Goal: Submit feedback/report problem: Submit feedback/report problem

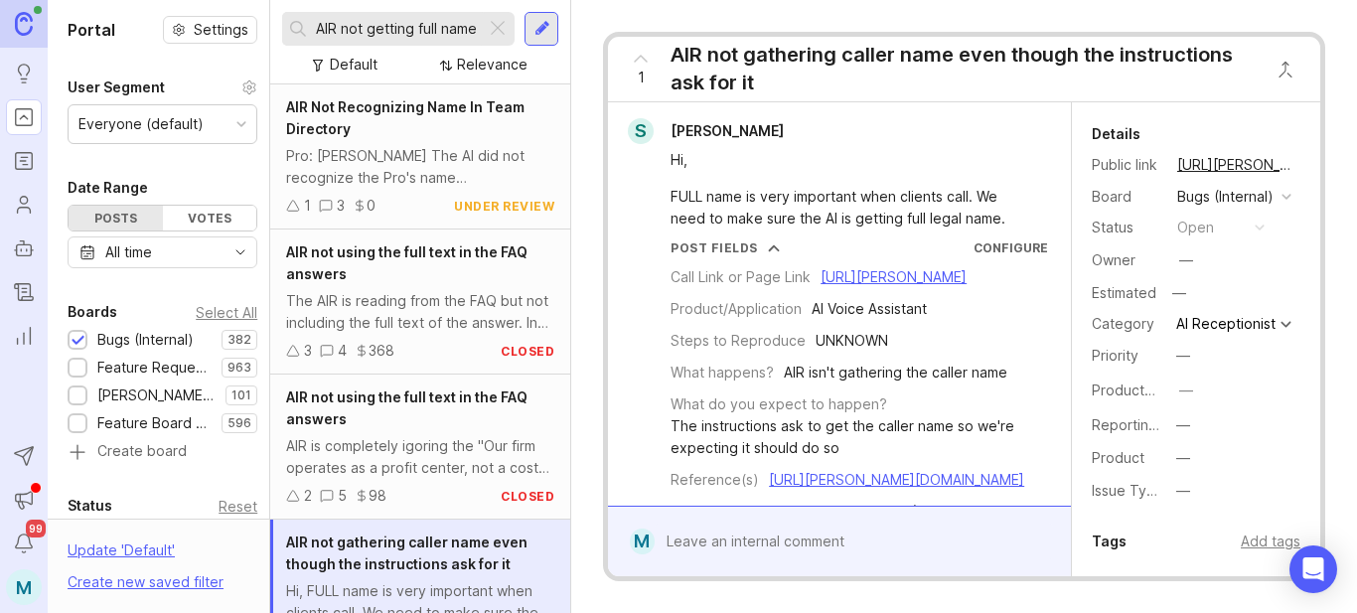
scroll to position [435, 0]
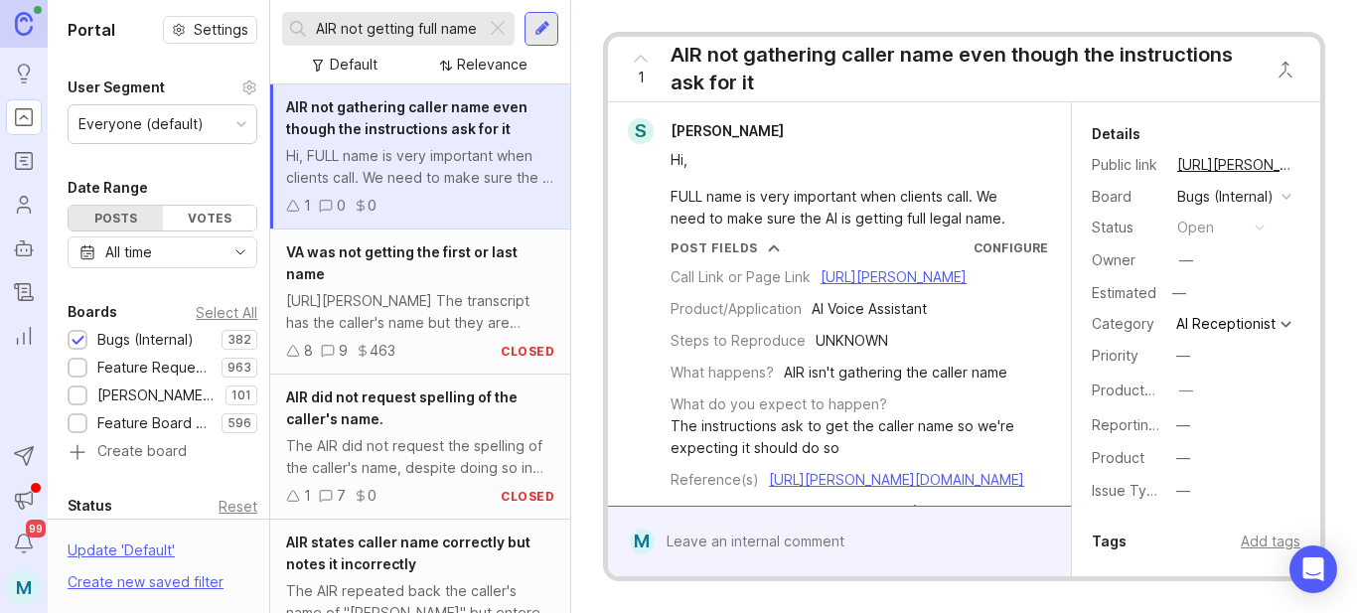
click at [537, 39] on div at bounding box center [541, 29] width 34 height 34
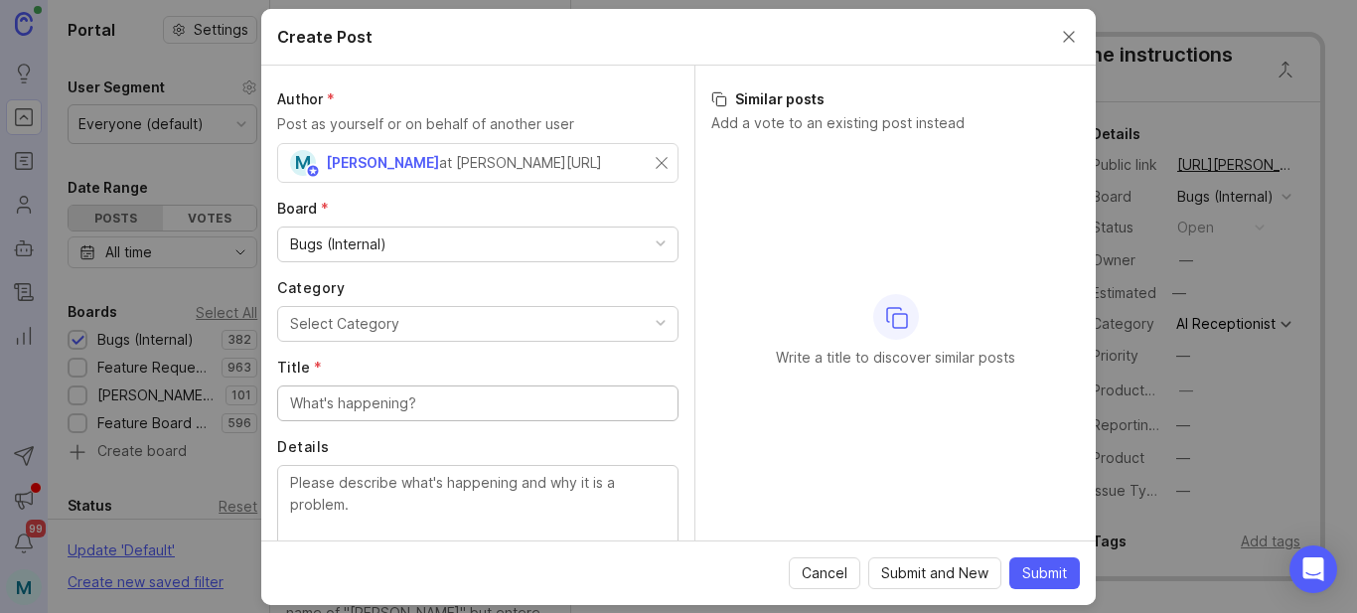
click at [539, 161] on div "M [PERSON_NAME] at [PERSON_NAME][URL]" at bounding box center [473, 163] width 366 height 26
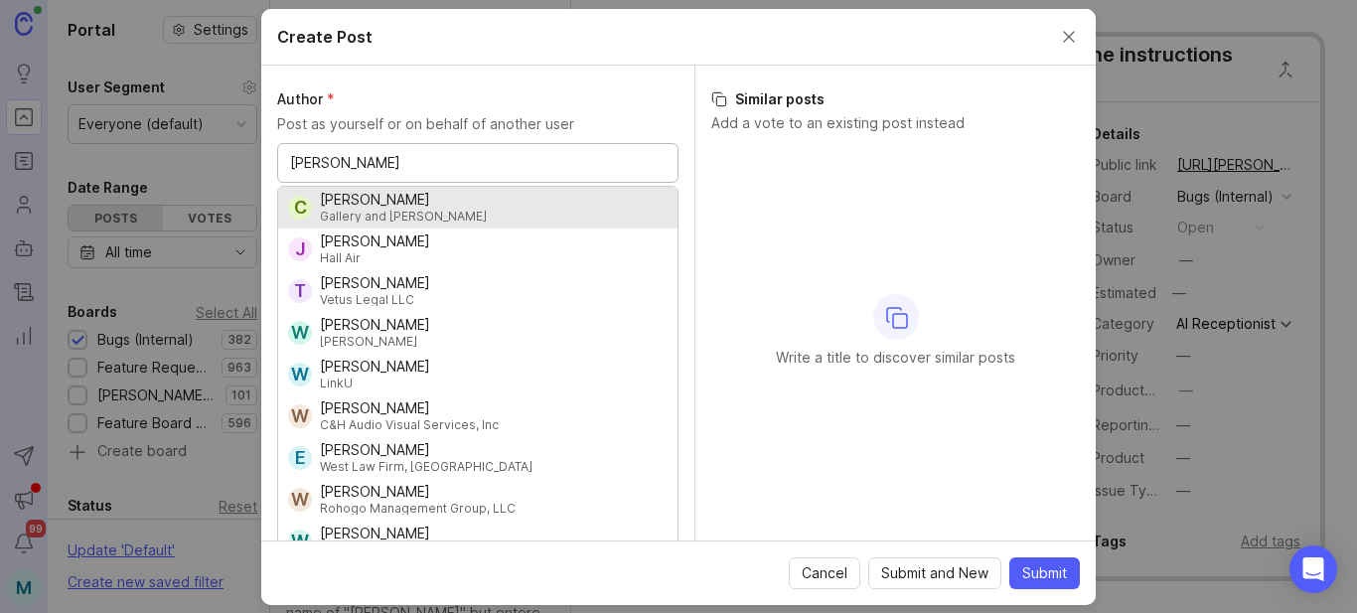
type input "[PERSON_NAME]"
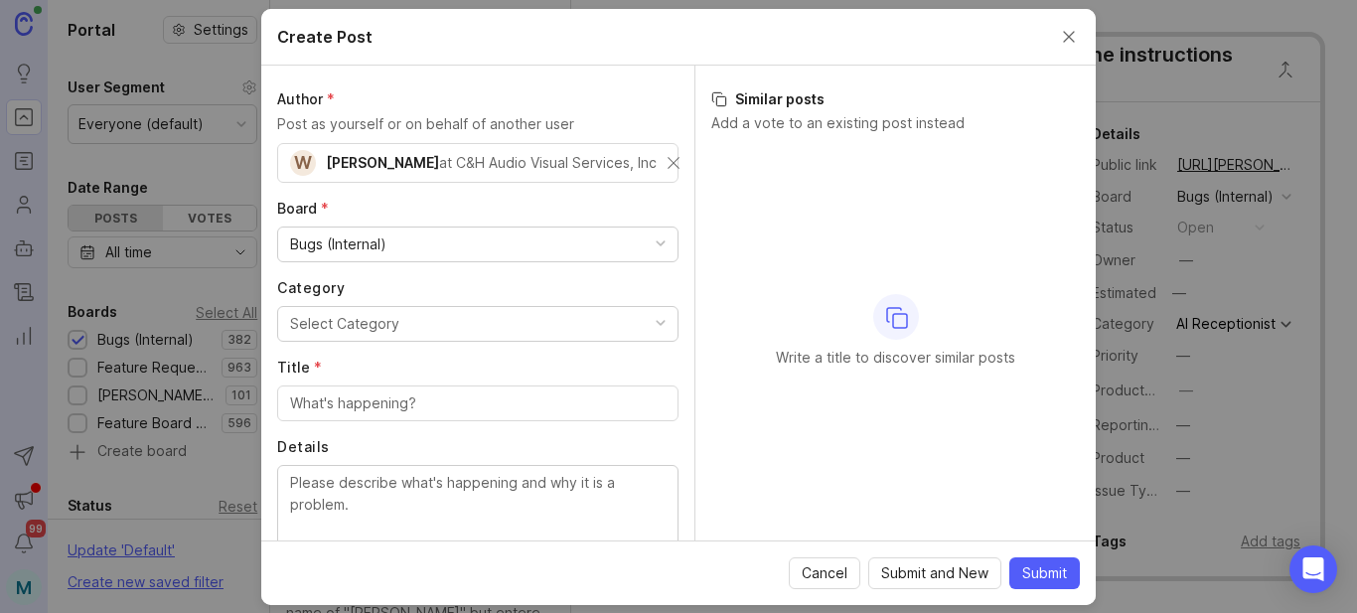
click at [405, 326] on button "Select Category" at bounding box center [477, 324] width 401 height 36
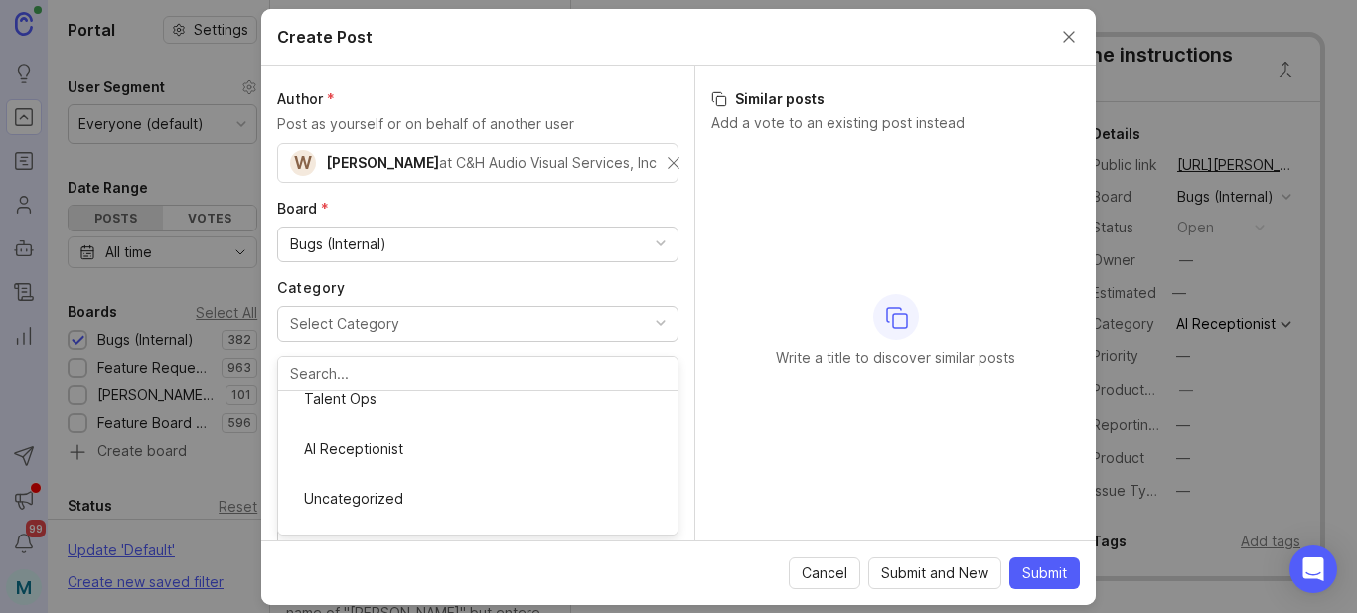
scroll to position [362, 0]
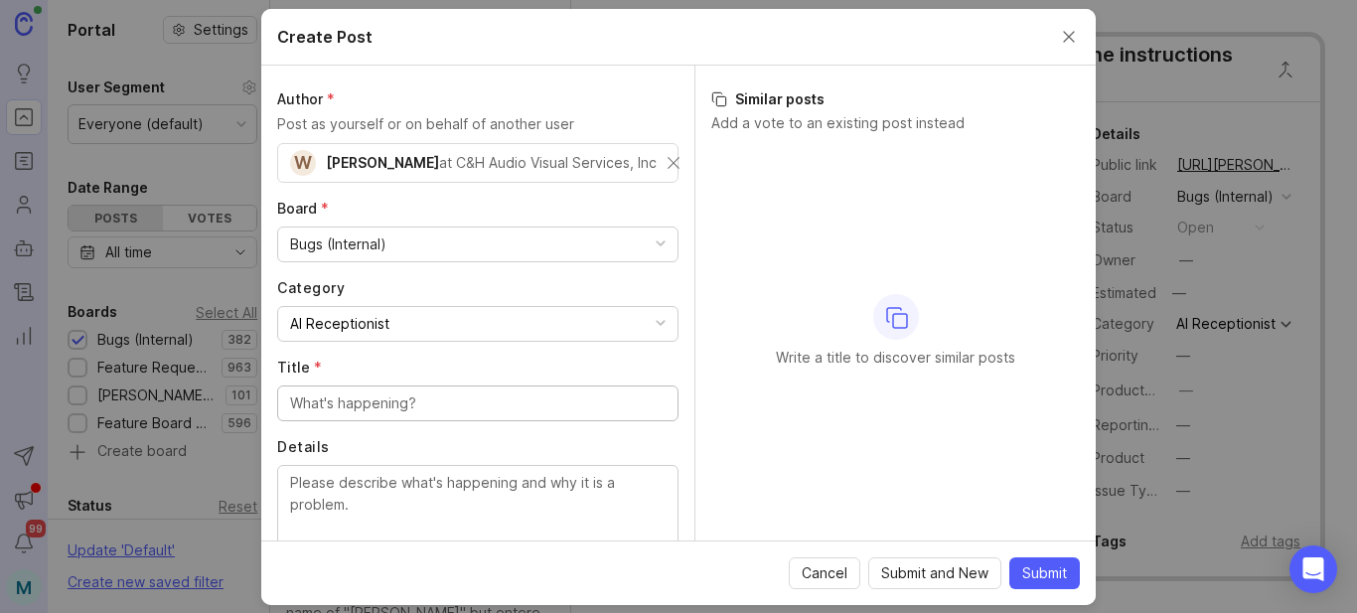
click at [402, 396] on input "Title *" at bounding box center [477, 403] width 375 height 22
click at [1070, 37] on button "Close create post modal" at bounding box center [1069, 37] width 22 height 22
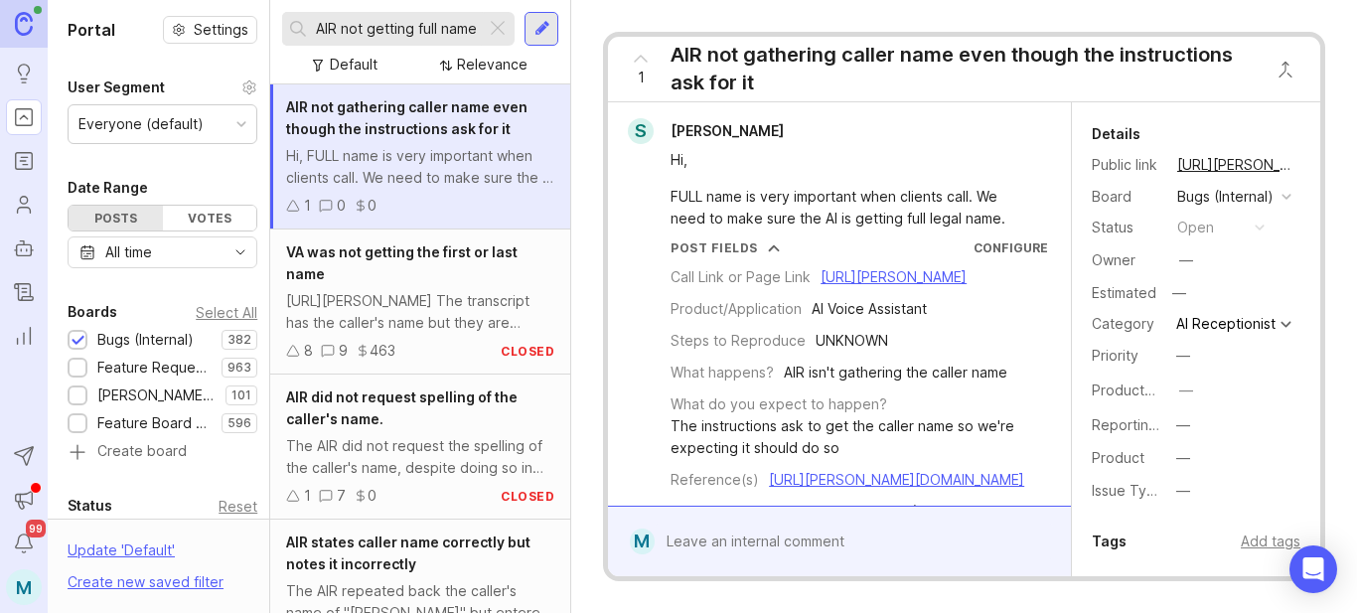
click at [407, 21] on input "AIR not getting full name" at bounding box center [397, 29] width 162 height 22
click at [493, 26] on div at bounding box center [498, 29] width 24 height 26
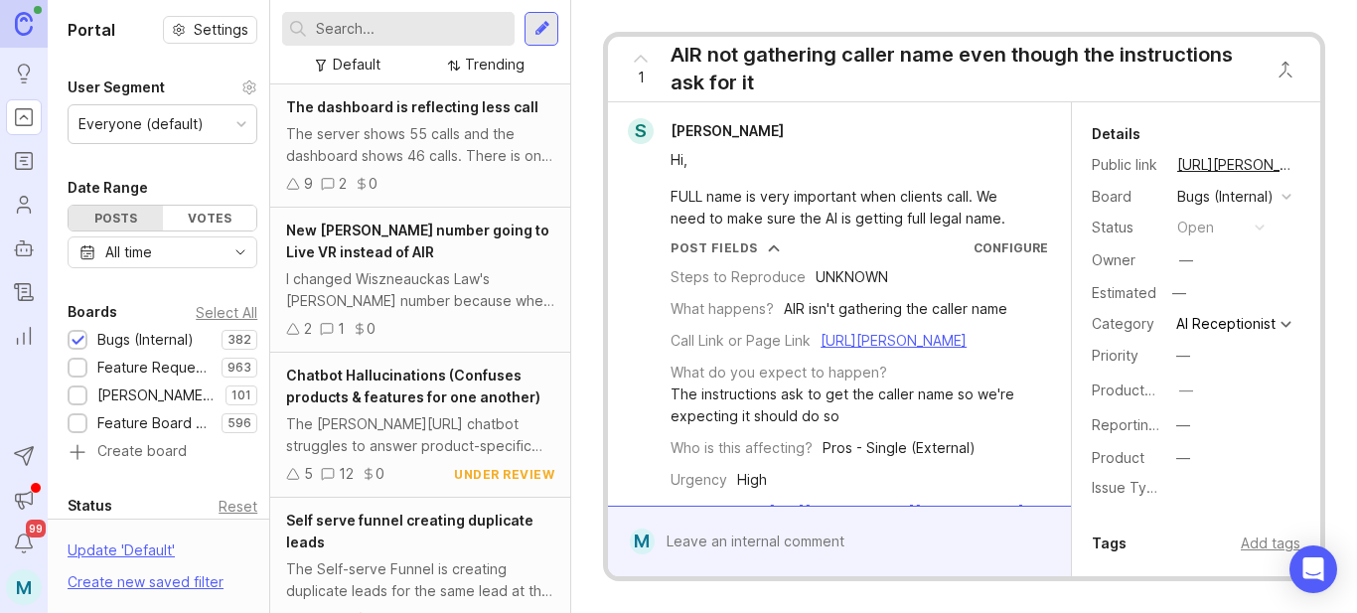
scroll to position [175, 0]
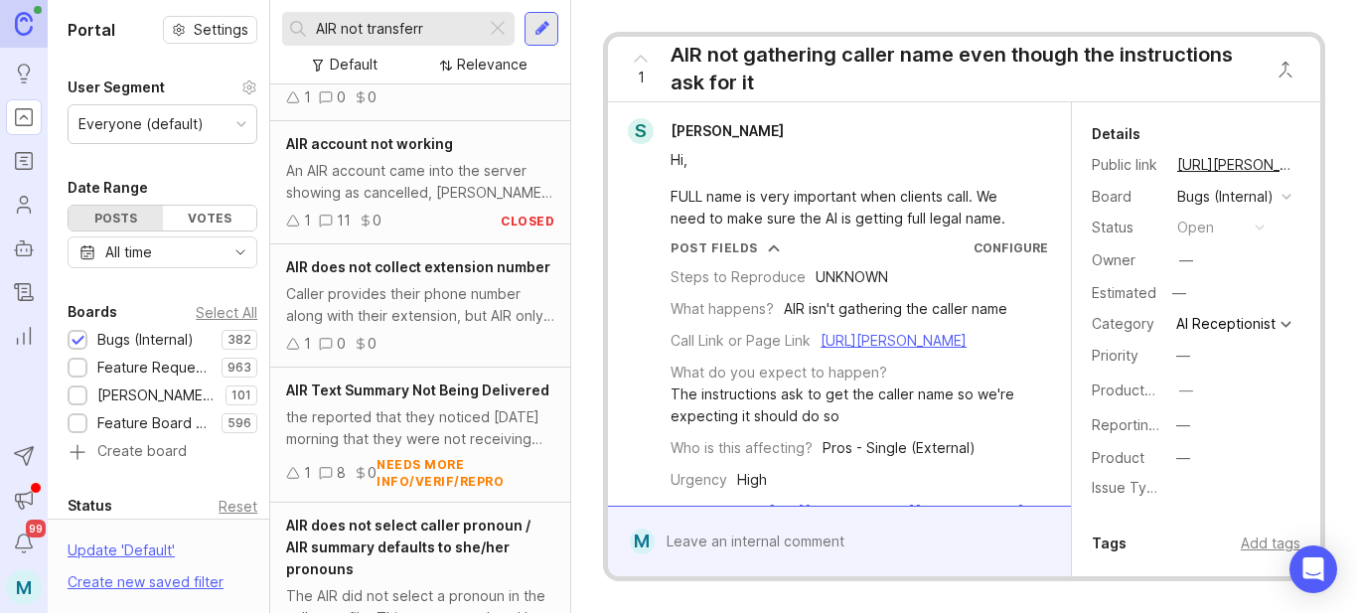
scroll to position [1802, 0]
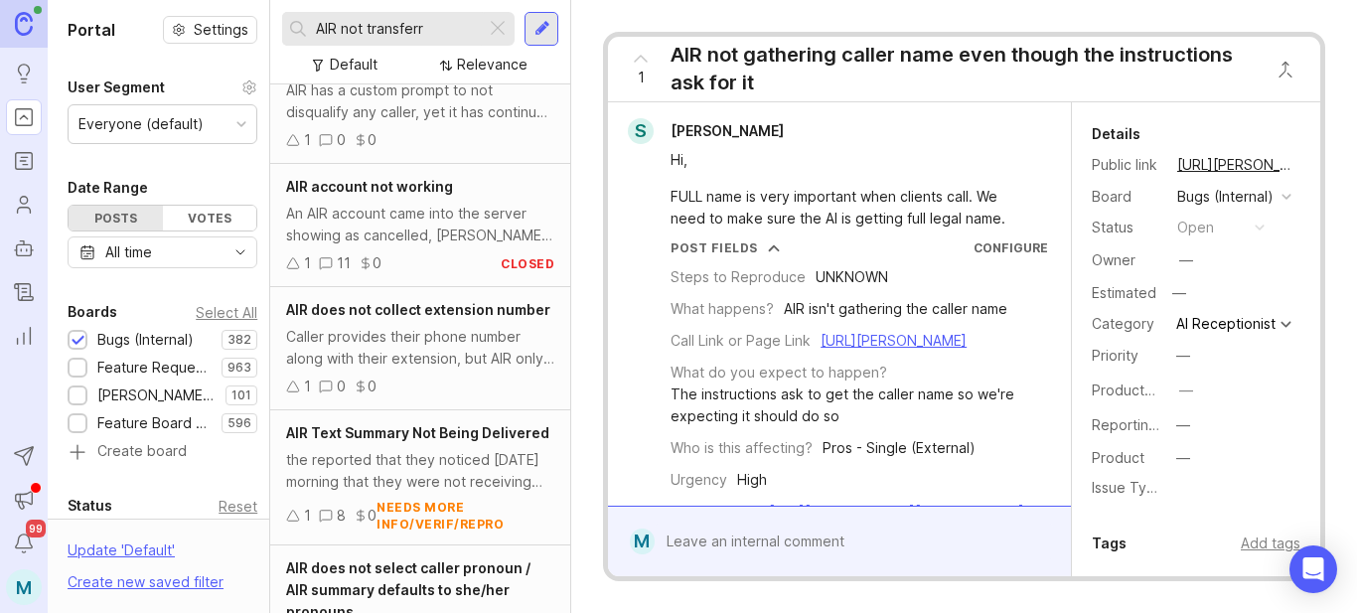
type input "AIR not transferr"
click at [536, 30] on div at bounding box center [542, 29] width 16 height 18
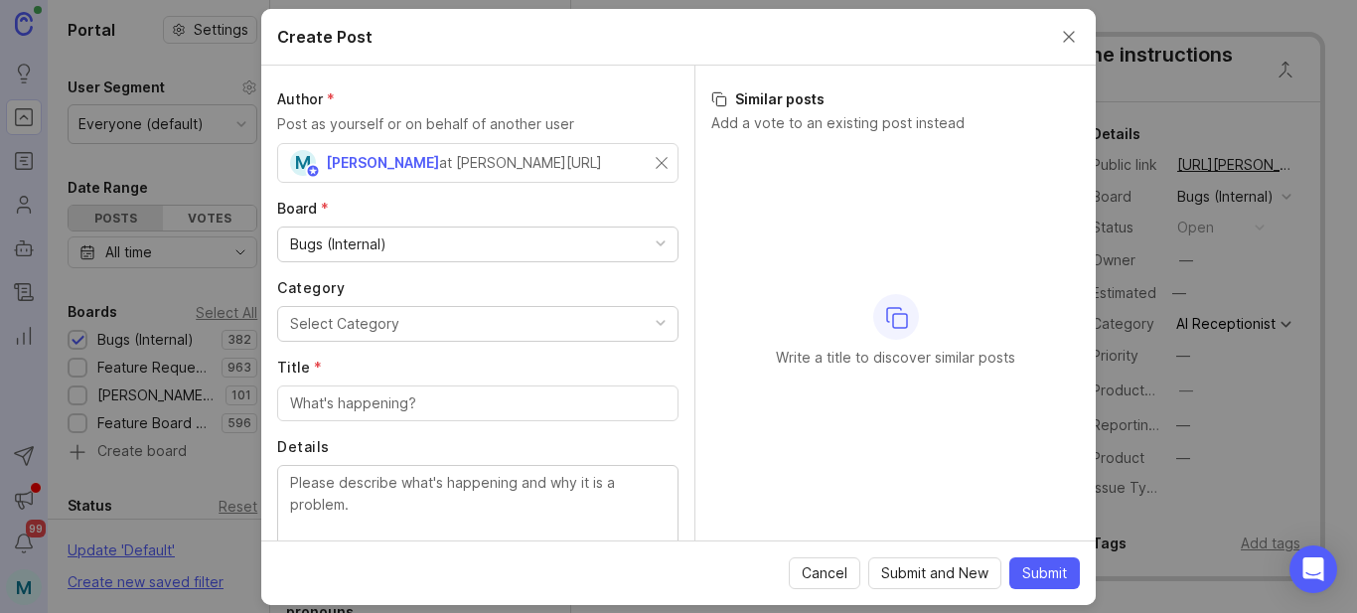
click at [503, 169] on div "M [PERSON_NAME] at [PERSON_NAME][URL]" at bounding box center [473, 163] width 366 height 26
click at [655, 161] on div "M [PERSON_NAME] at [PERSON_NAME][URL]" at bounding box center [477, 163] width 401 height 40
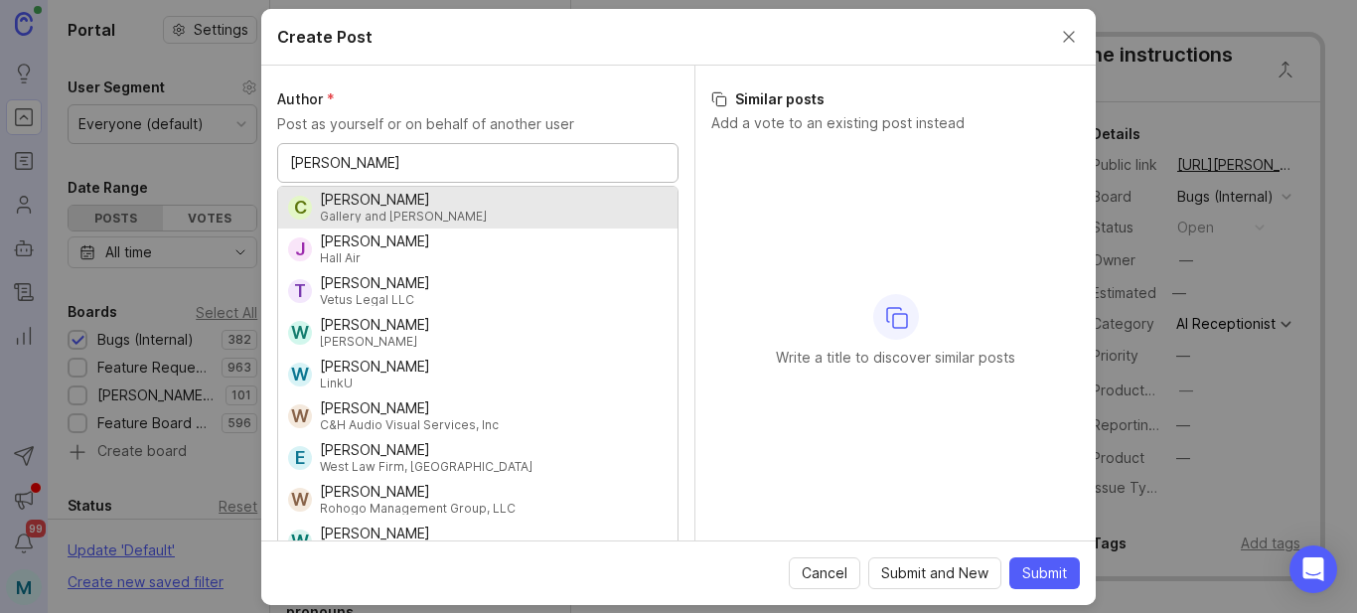
type input "[PERSON_NAME]"
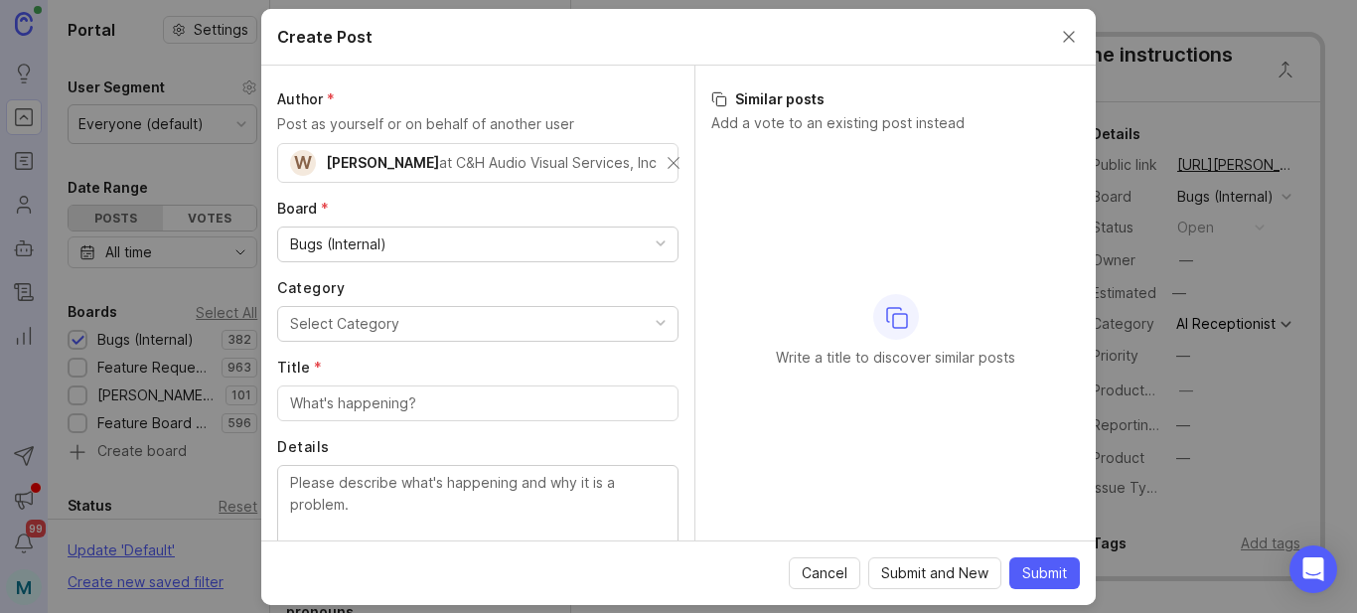
click at [417, 318] on button "Select Category" at bounding box center [477, 324] width 401 height 36
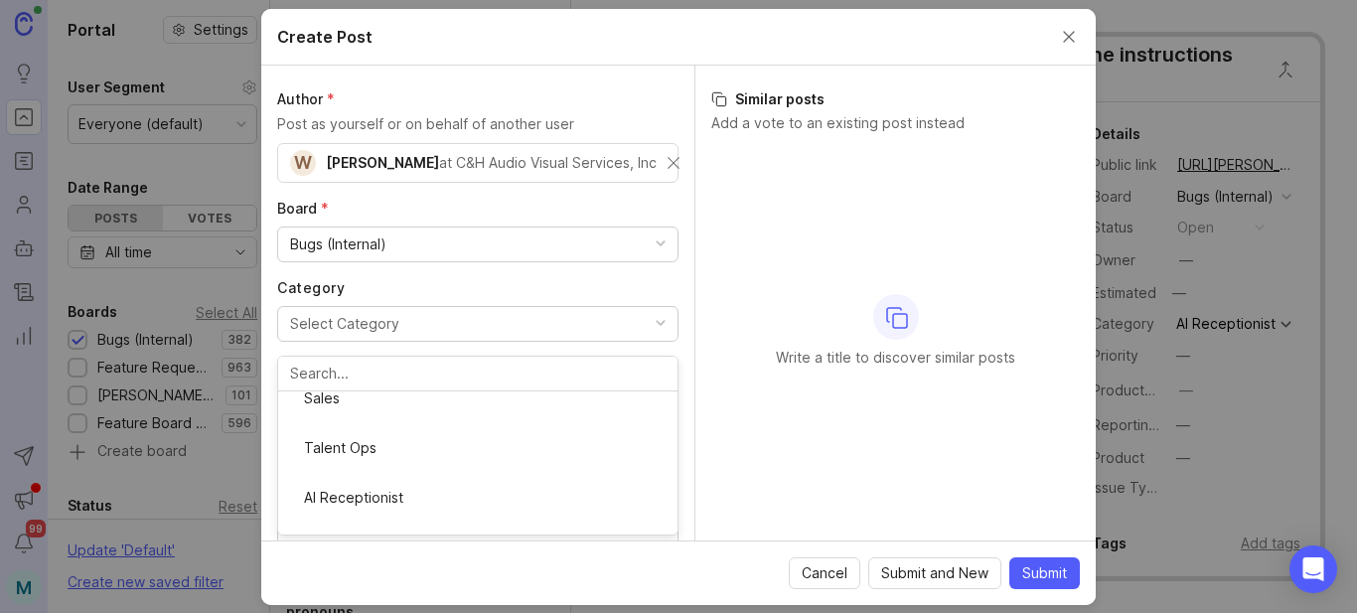
scroll to position [362, 0]
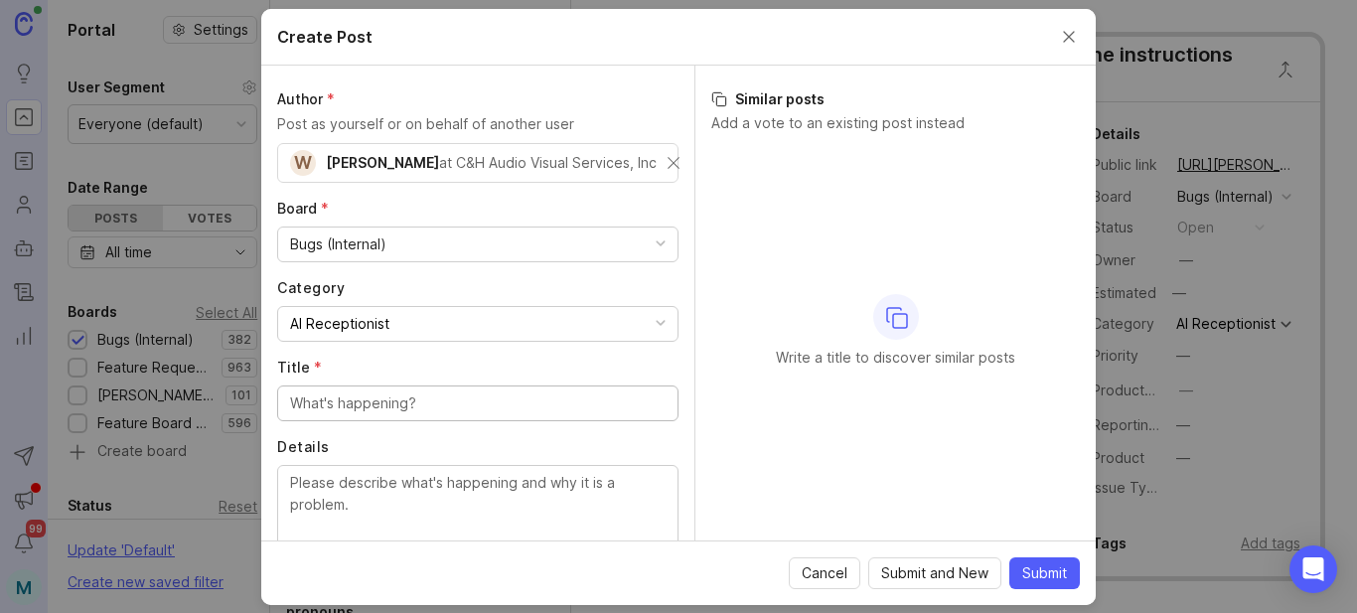
click at [421, 408] on input "Title *" at bounding box center [477, 403] width 375 height 22
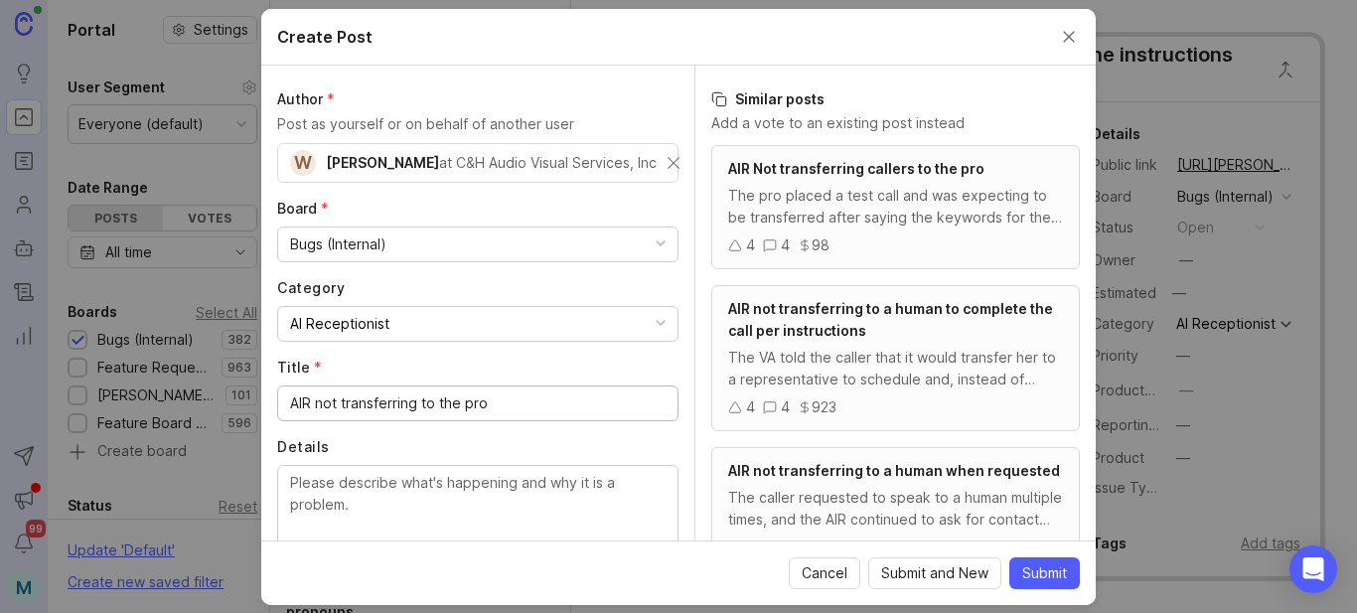
type input "AIR not transferring to the pro"
click at [854, 202] on div "The pro placed a test call and was expecting to be transferred after saying the…" at bounding box center [895, 207] width 335 height 44
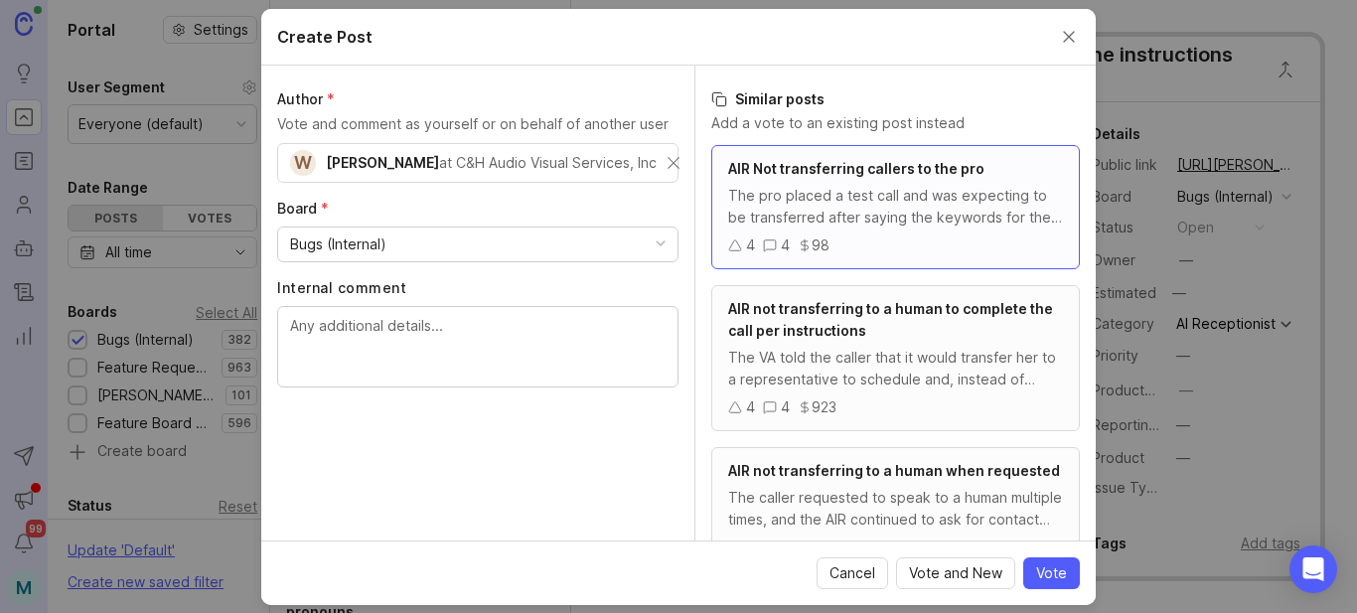
click at [900, 206] on div "The pro placed a test call and was expecting to be transferred after saying the…" at bounding box center [895, 207] width 335 height 44
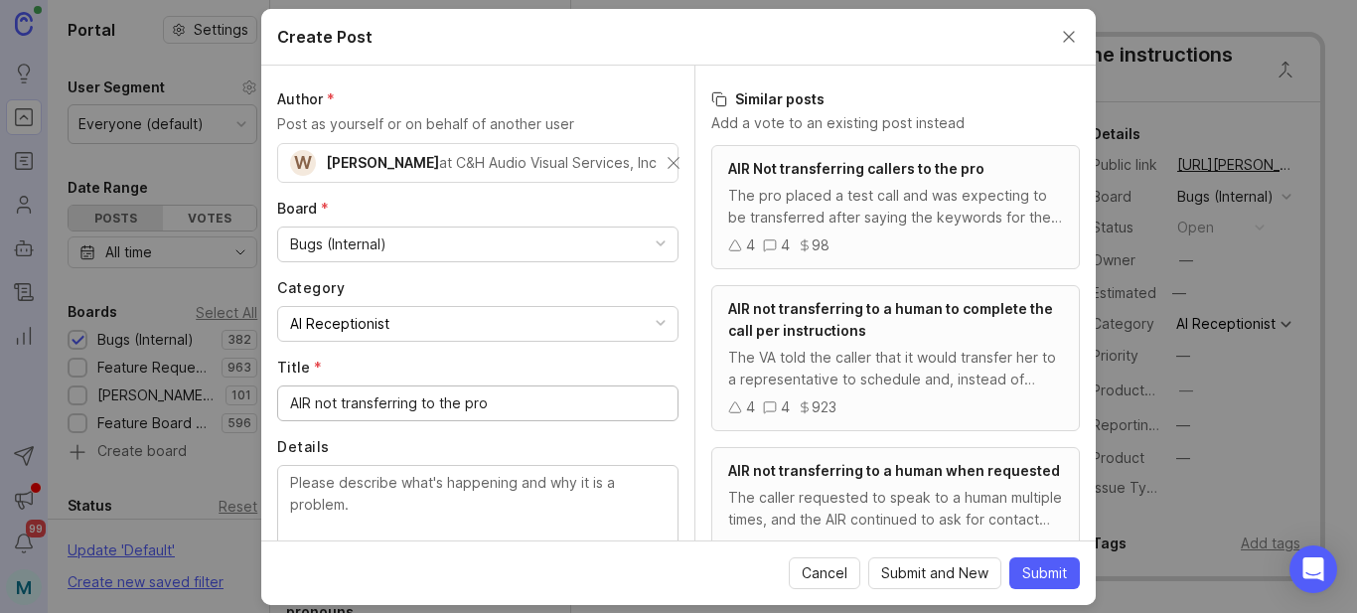
click at [902, 206] on div "The pro placed a test call and was expecting to be transferred after saying the…" at bounding box center [895, 207] width 335 height 44
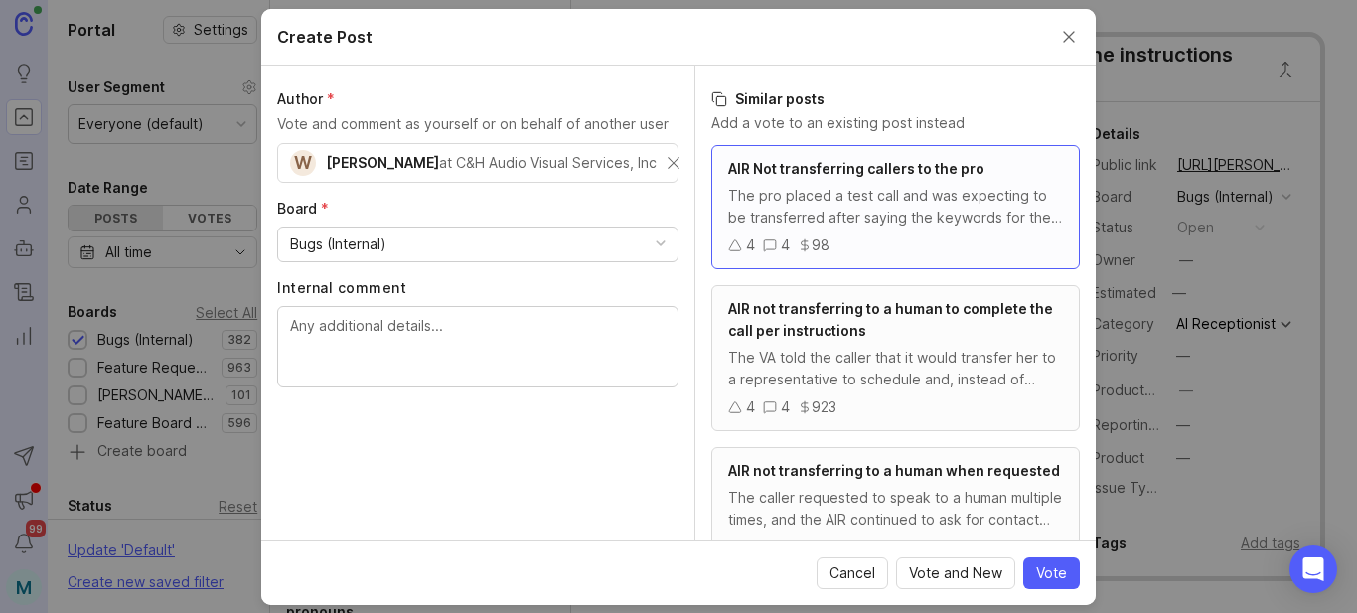
click at [1073, 35] on button "Close create post modal" at bounding box center [1069, 37] width 22 height 22
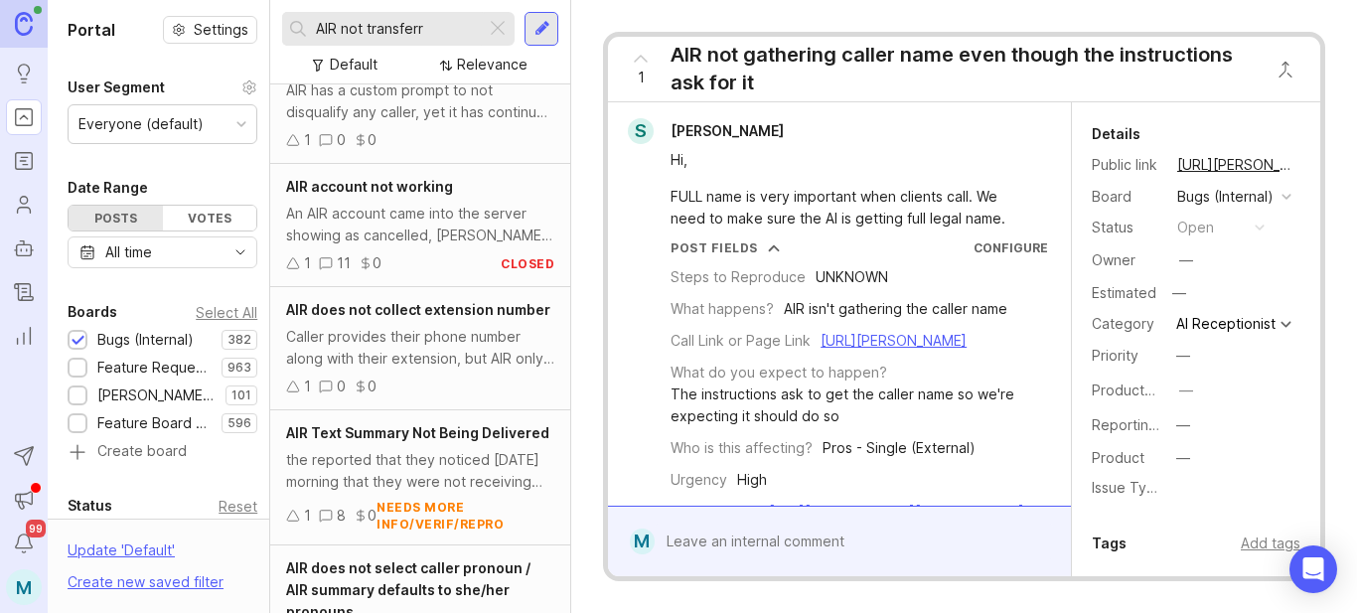
click at [441, 25] on input "AIR not transferr" at bounding box center [397, 29] width 162 height 22
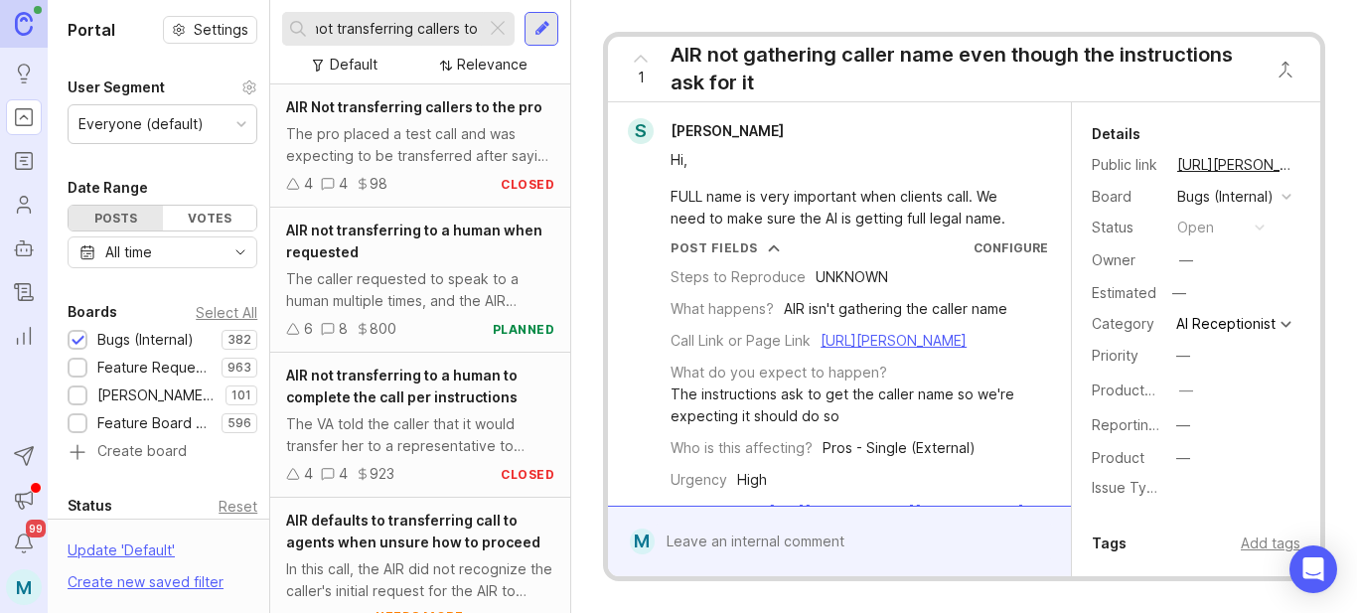
type input "AIR not transferring callers to"
click at [387, 122] on div "AIR Not transferring callers to the pro The pro placed a test call and was expe…" at bounding box center [420, 145] width 300 height 123
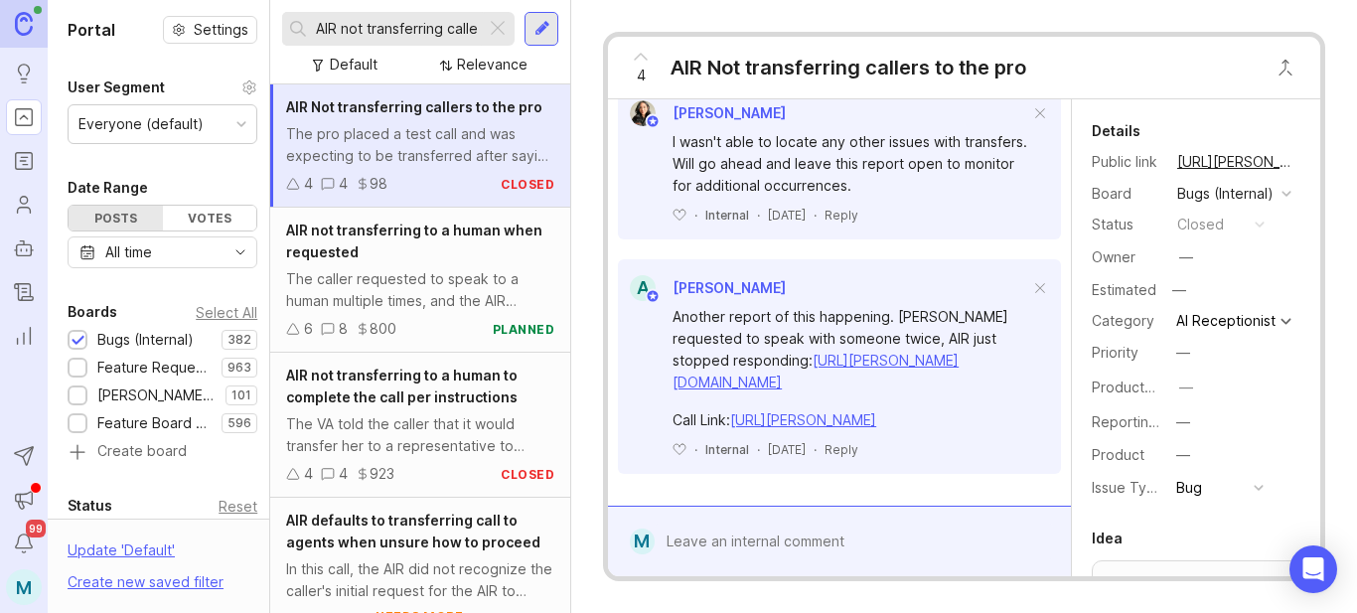
scroll to position [1083, 0]
click at [536, 25] on div at bounding box center [542, 29] width 16 height 18
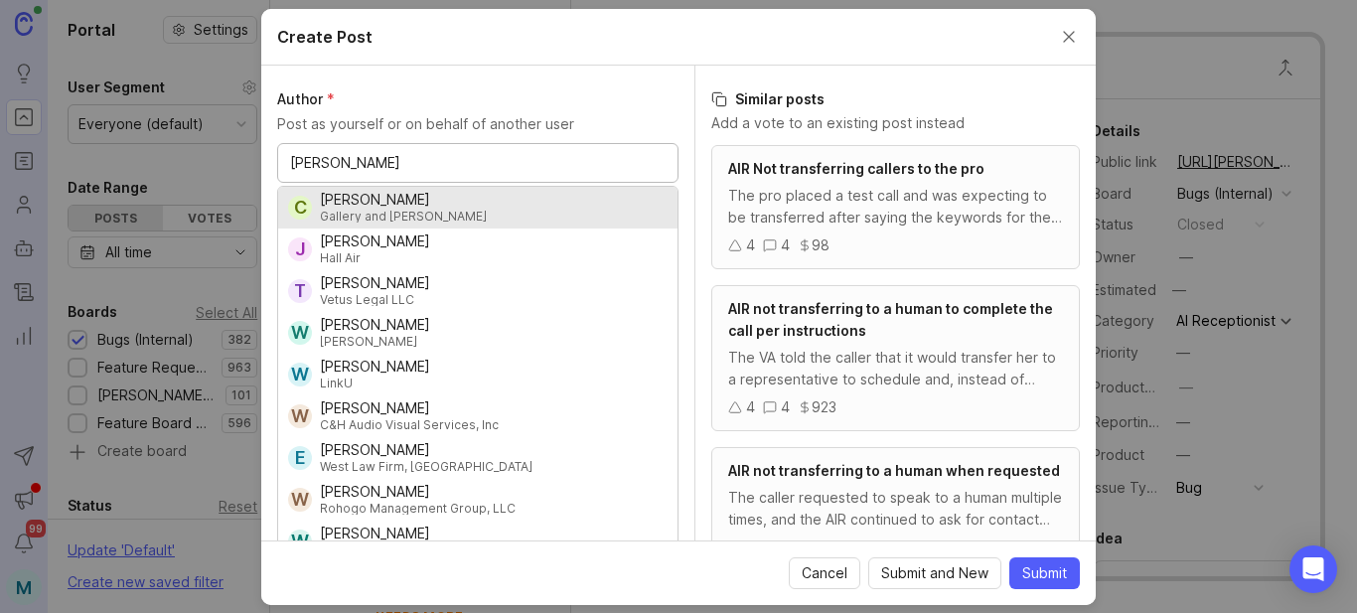
type input "[PERSON_NAME]"
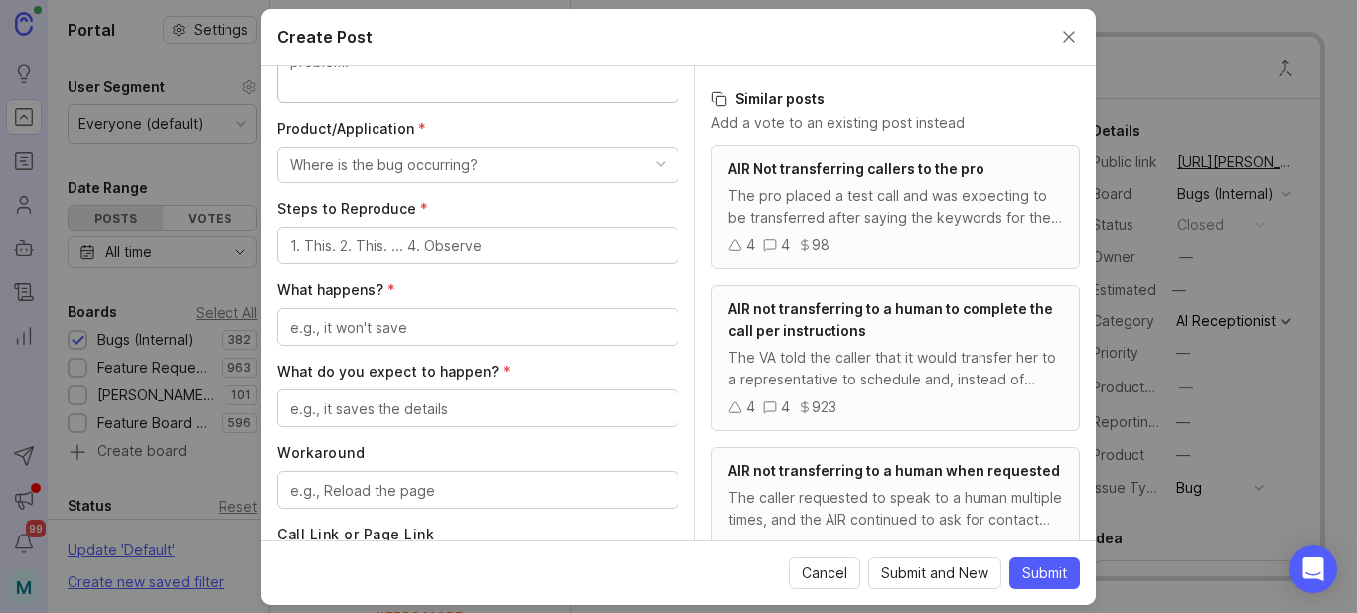
scroll to position [497, 0]
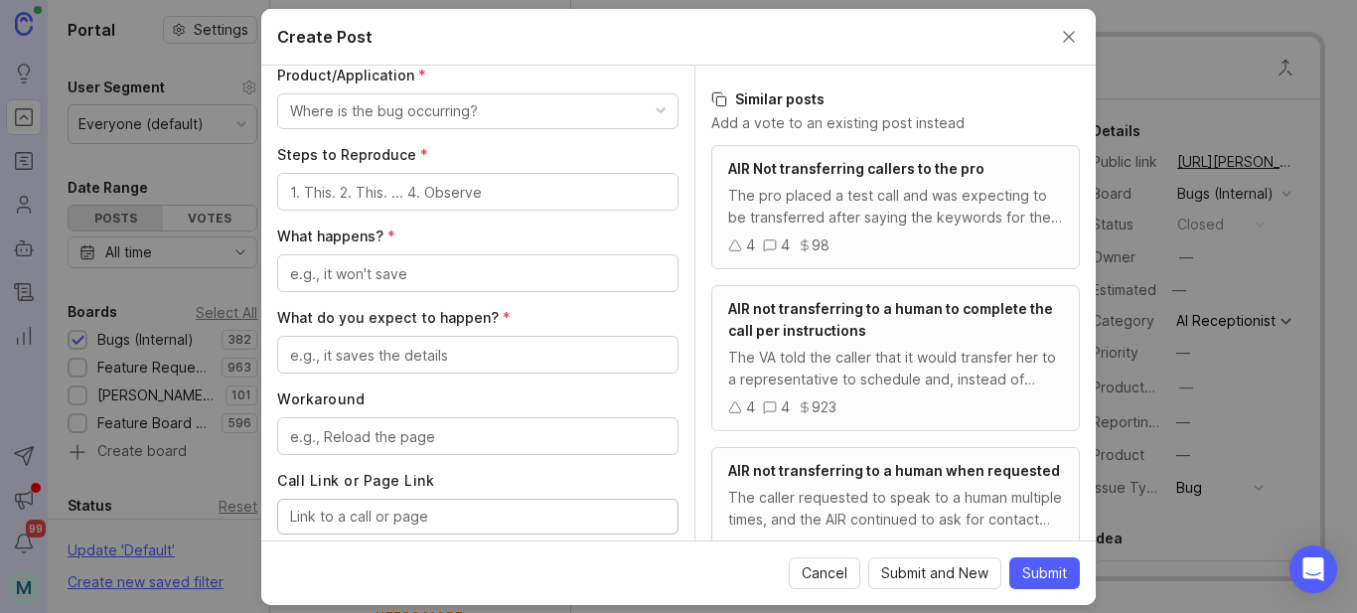
paste input "[URL][PERSON_NAME]"
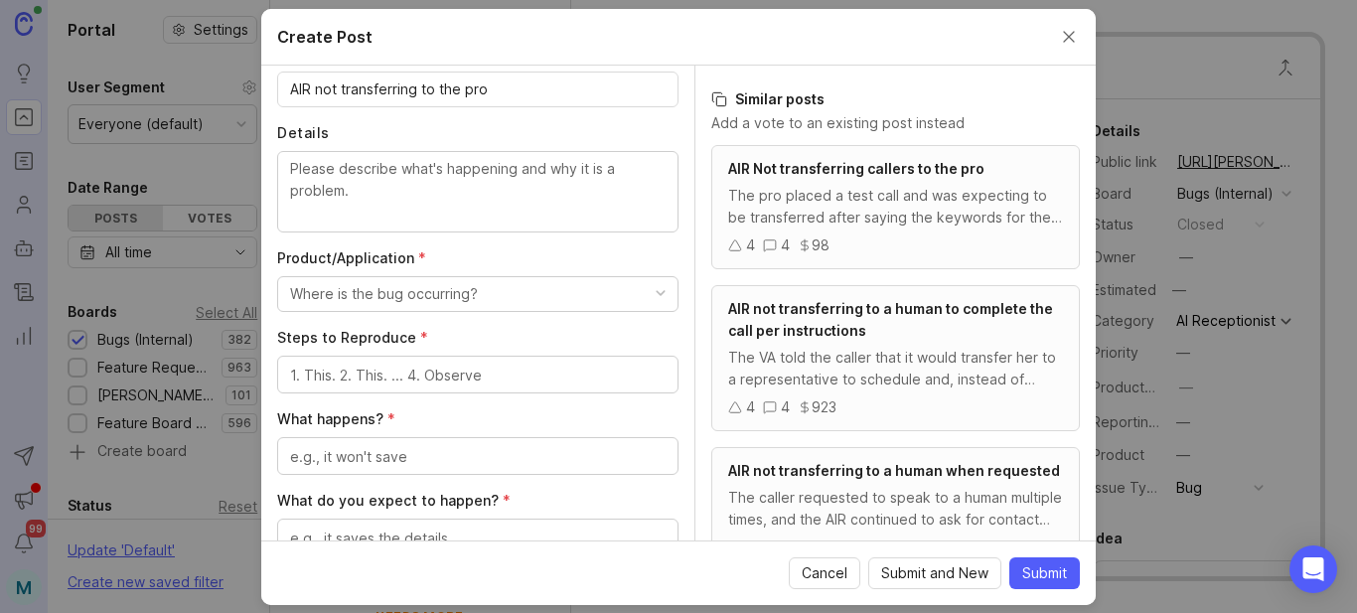
scroll to position [199, 0]
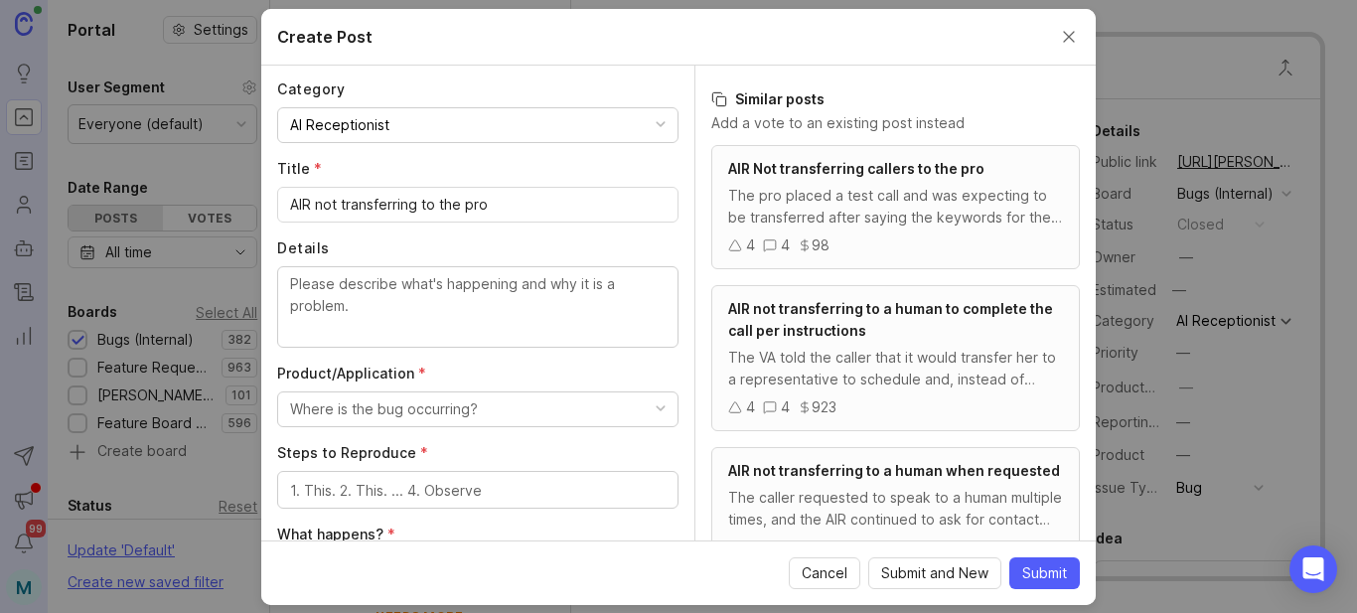
type input "[URL][PERSON_NAME]"
click at [500, 406] on button "Where is the bug occurring?" at bounding box center [477, 409] width 401 height 36
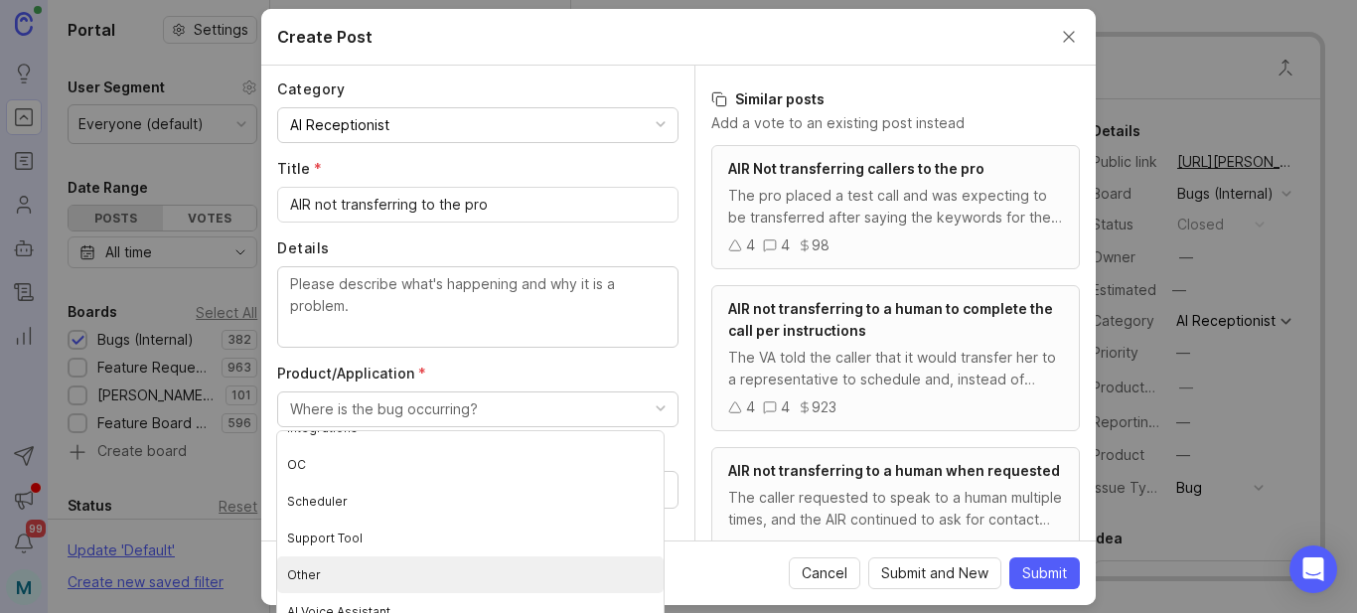
scroll to position [17, 0]
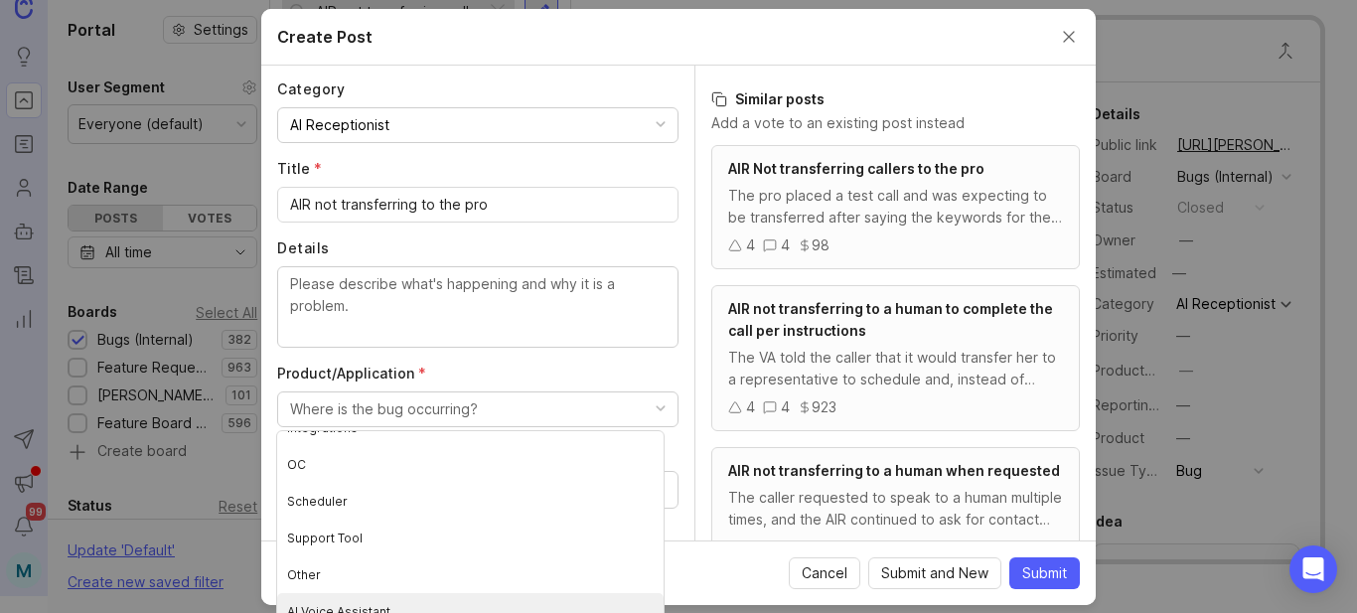
click at [341, 606] on Assistant "AI Voice Assistant" at bounding box center [470, 611] width 386 height 37
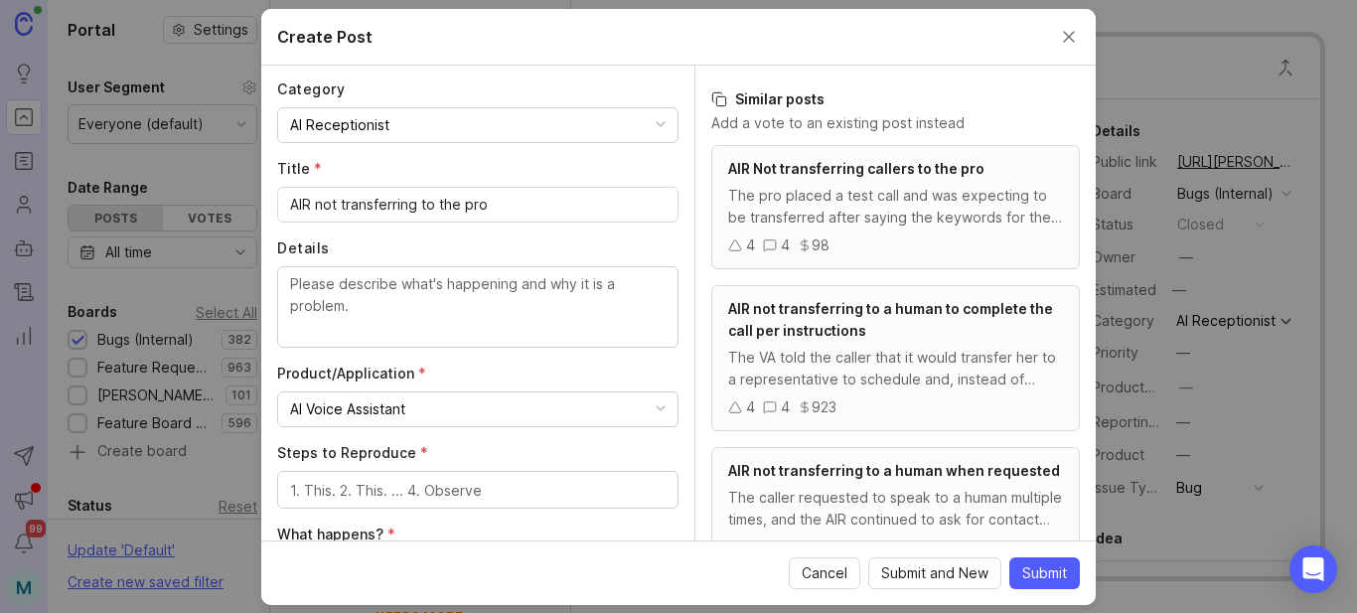
scroll to position [0, 0]
click at [477, 492] on textarea "Steps to Reproduce *" at bounding box center [477, 491] width 375 height 22
type textarea "Unknown"
click at [441, 308] on textarea "Details" at bounding box center [477, 306] width 375 height 66
type textarea "T"
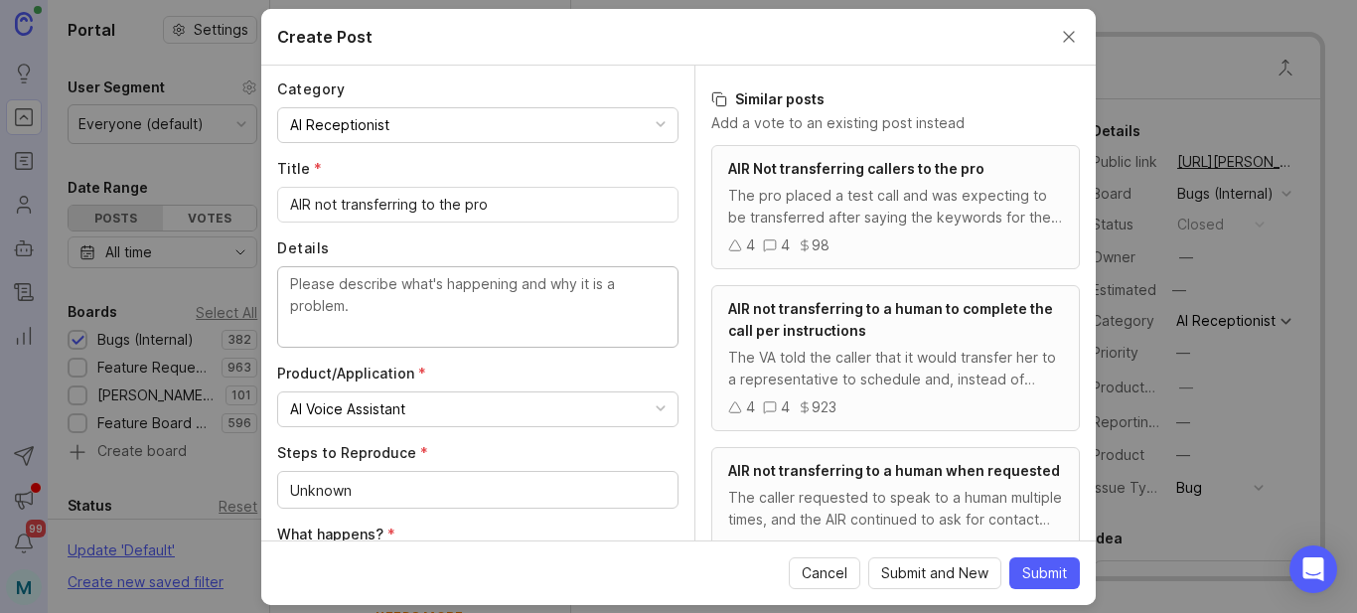
paste textarea "What happened here? The caller asked for [PERSON_NAME] by name and it didn’t tr…"
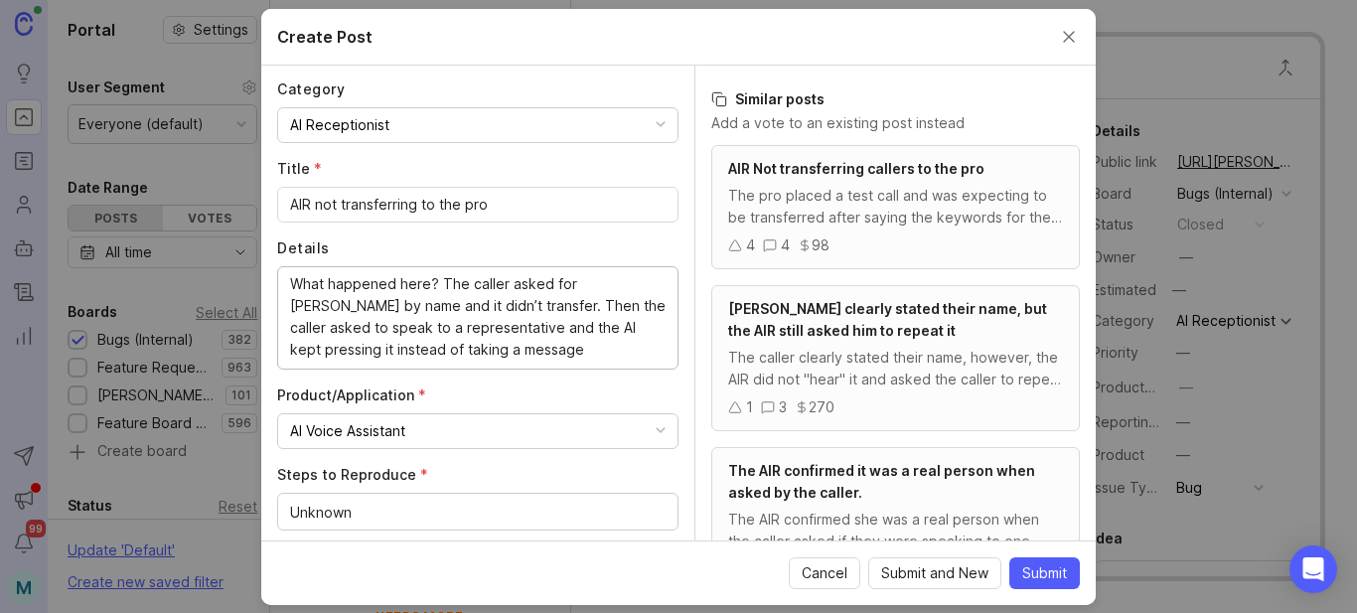
drag, startPoint x: 468, startPoint y: 307, endPoint x: 491, endPoint y: 352, distance: 50.2
click at [491, 352] on textarea "What happened here? The caller asked for [PERSON_NAME] by name and it didn’t tr…" at bounding box center [477, 316] width 375 height 87
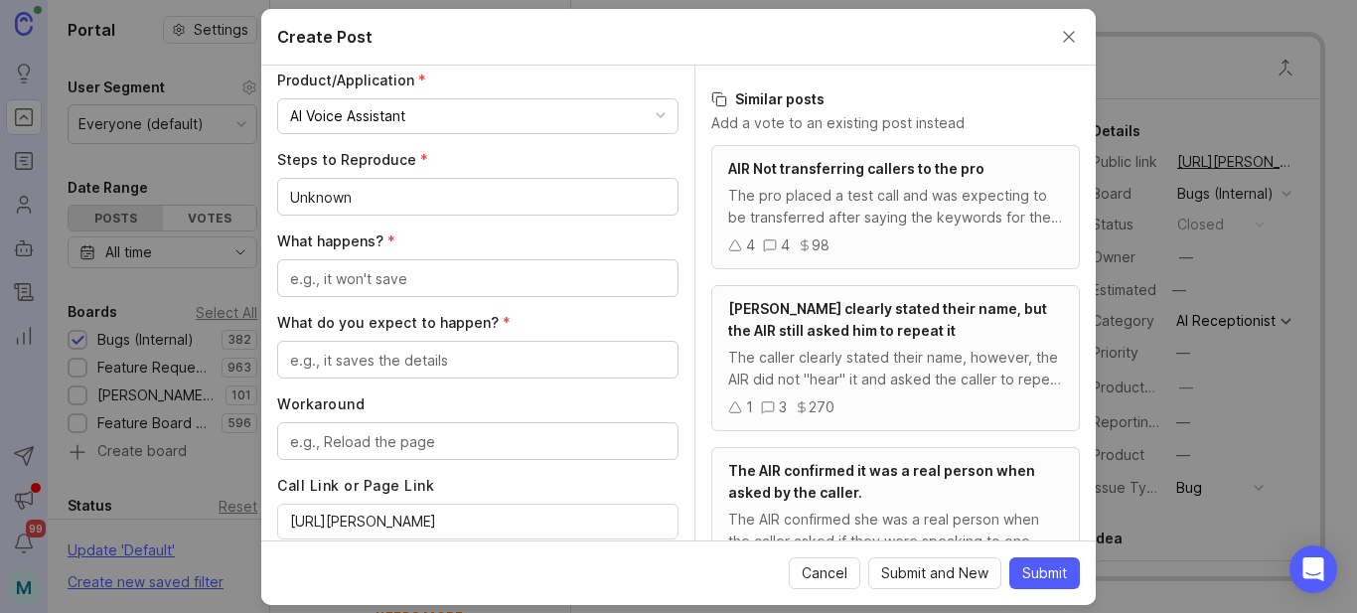
scroll to position [497, 0]
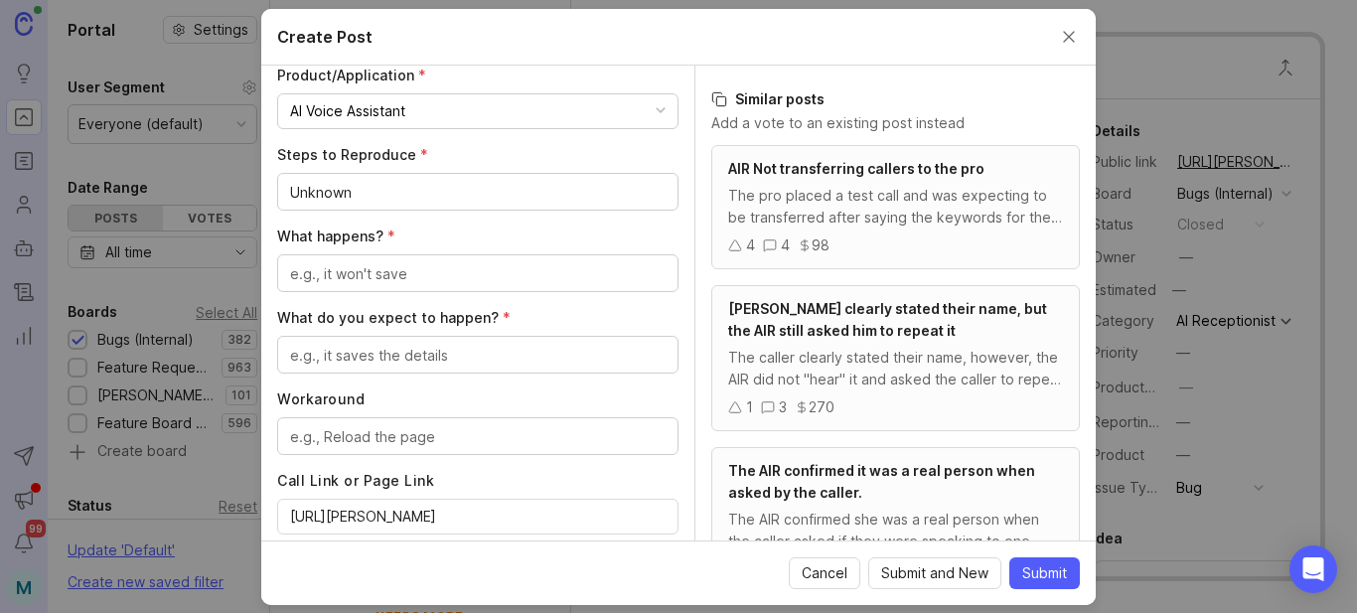
type textarea "What happened here? The caller asked for [PERSON_NAME] by name and it didn’t tr…"
click at [472, 275] on textarea "What happens? *" at bounding box center [477, 274] width 375 height 22
paste textarea "What happened here? The caller asked for [PERSON_NAME] by name and it didn’t tr…"
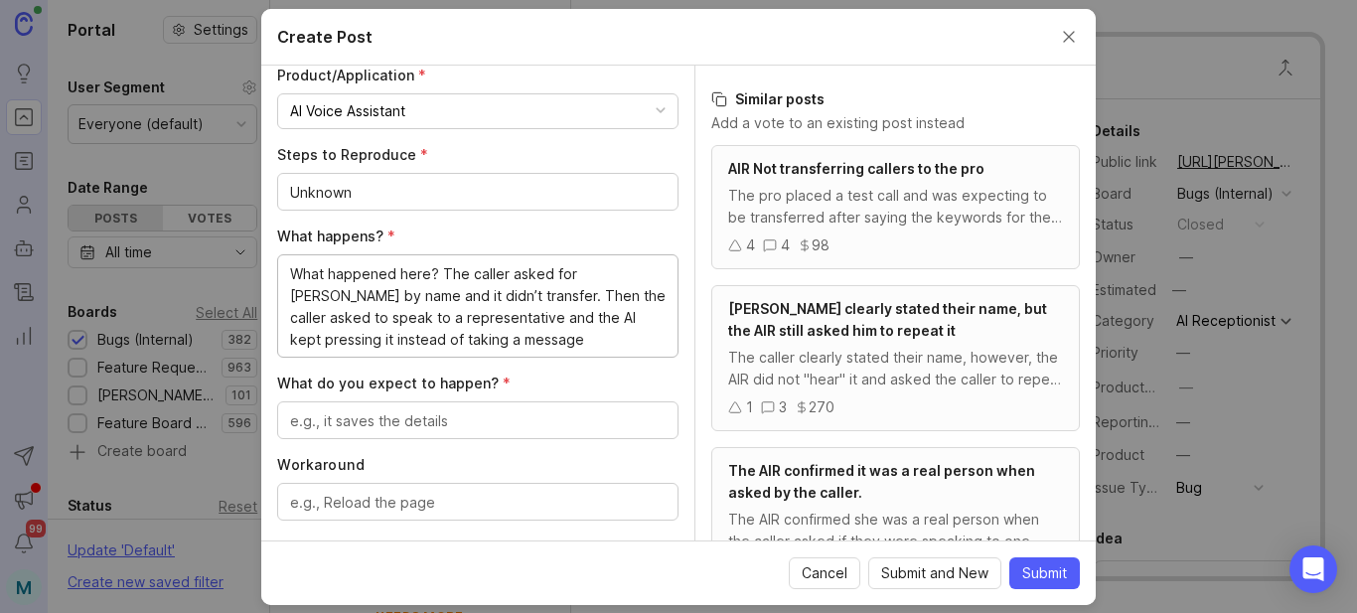
drag, startPoint x: 484, startPoint y: 319, endPoint x: 249, endPoint y: 261, distance: 241.4
click at [249, 261] on div "Create Post Author * Post as yourself or on behalf of another user W [PERSON_NA…" at bounding box center [678, 306] width 1357 height 613
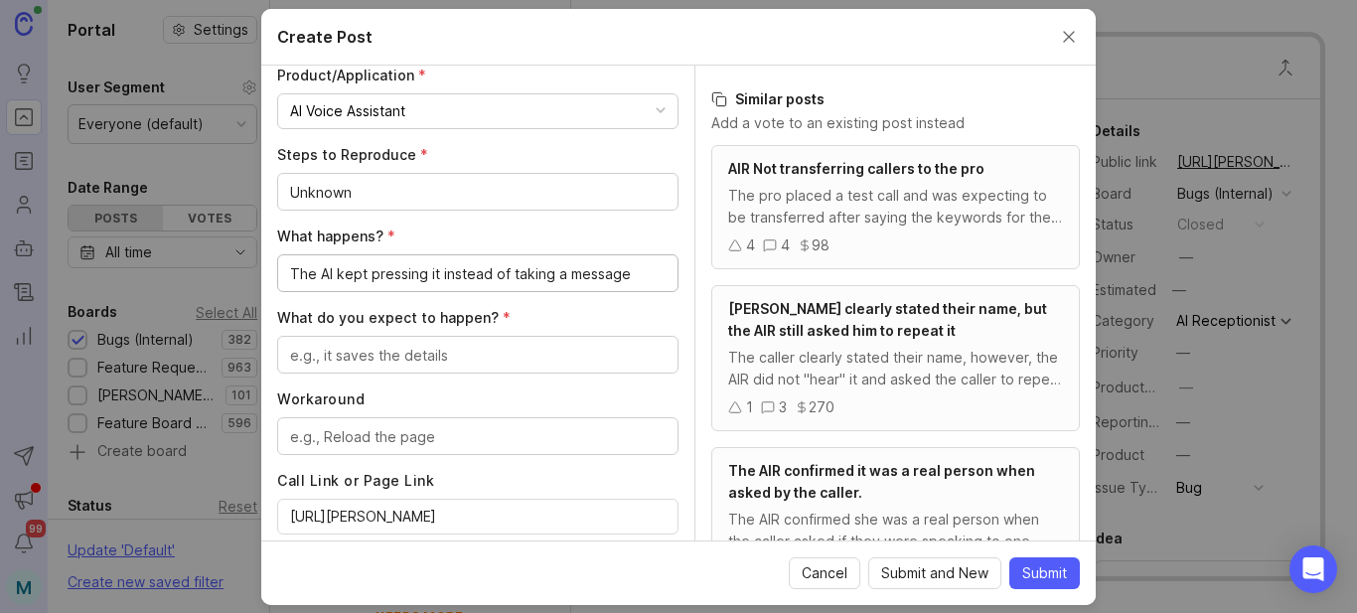
drag, startPoint x: 368, startPoint y: 273, endPoint x: 381, endPoint y: 273, distance: 12.9
click at [381, 273] on textarea "The AI kept pressing it instead of taking a message" at bounding box center [477, 274] width 375 height 22
click at [425, 275] on textarea "The AI kept pressing it instead of taking a message" at bounding box center [477, 274] width 375 height 22
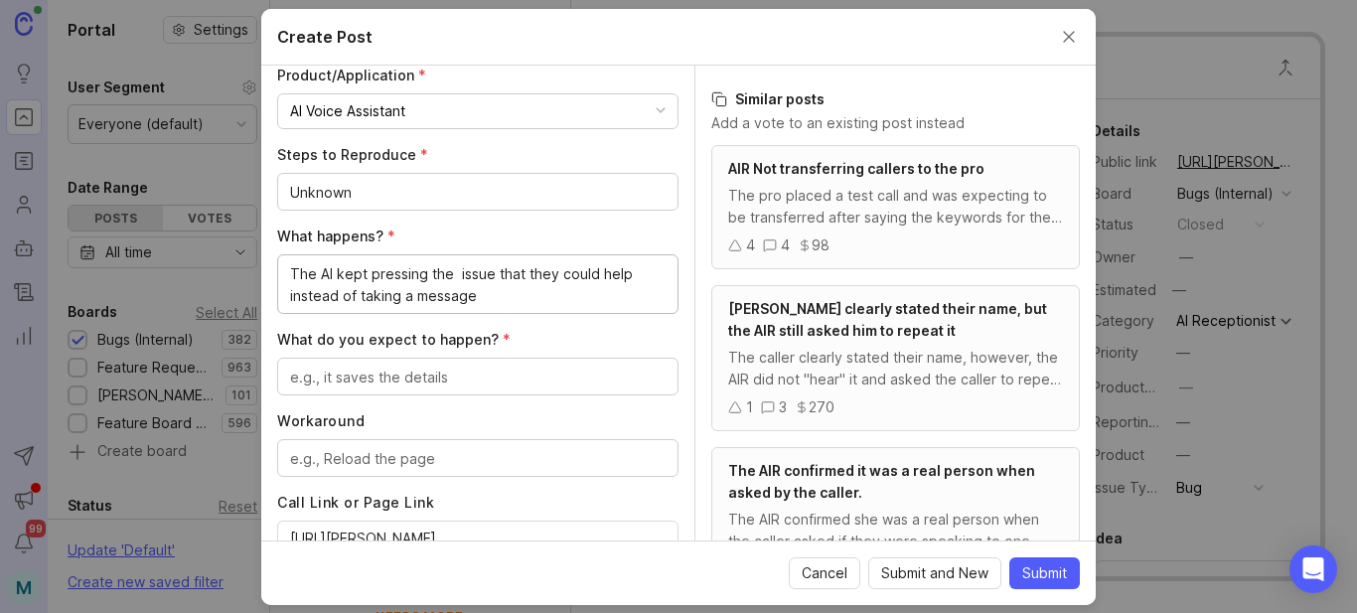
click at [509, 298] on textarea "The AI kept pressing the issue that they could help instead of taking a message" at bounding box center [477, 285] width 375 height 44
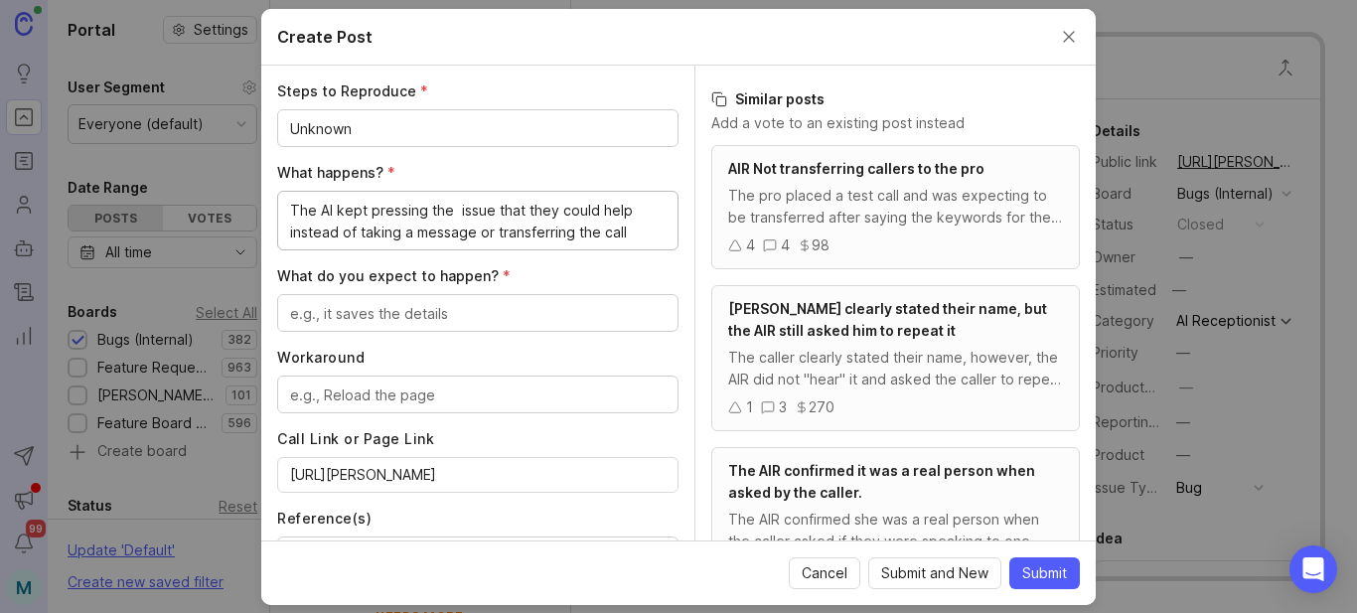
scroll to position [596, 0]
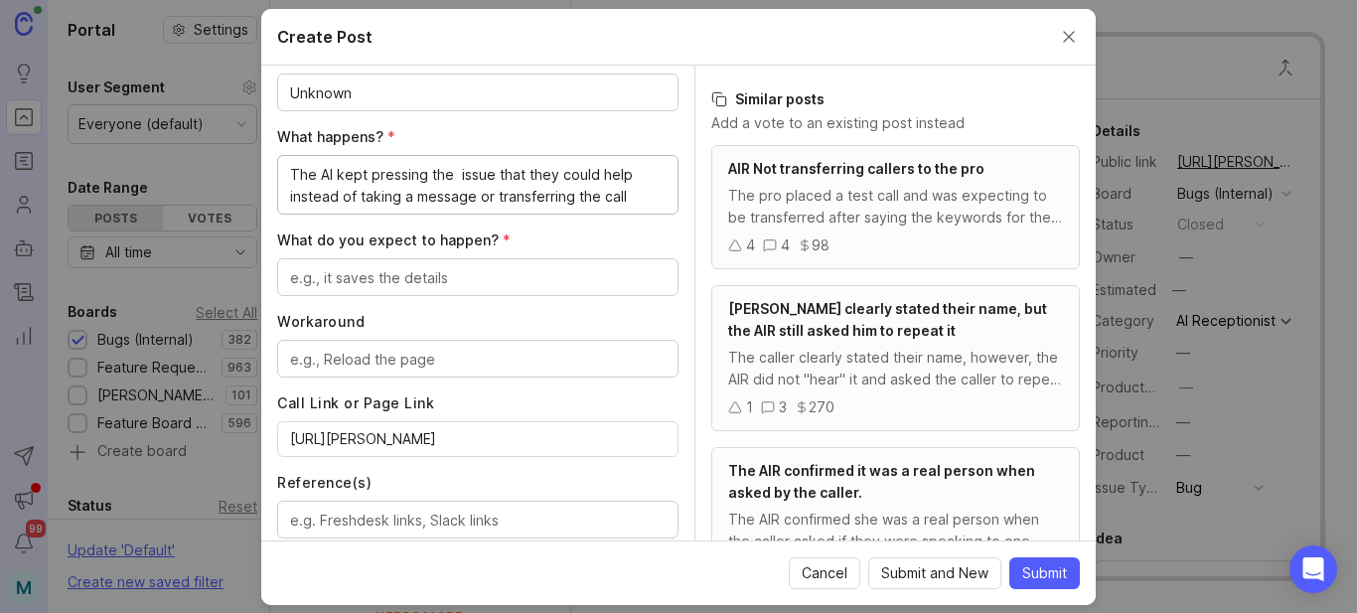
type textarea "The AI kept pressing the issue that they could help instead of taking a message…"
click at [463, 274] on textarea "What do you expect to happen? *" at bounding box center [477, 278] width 375 height 22
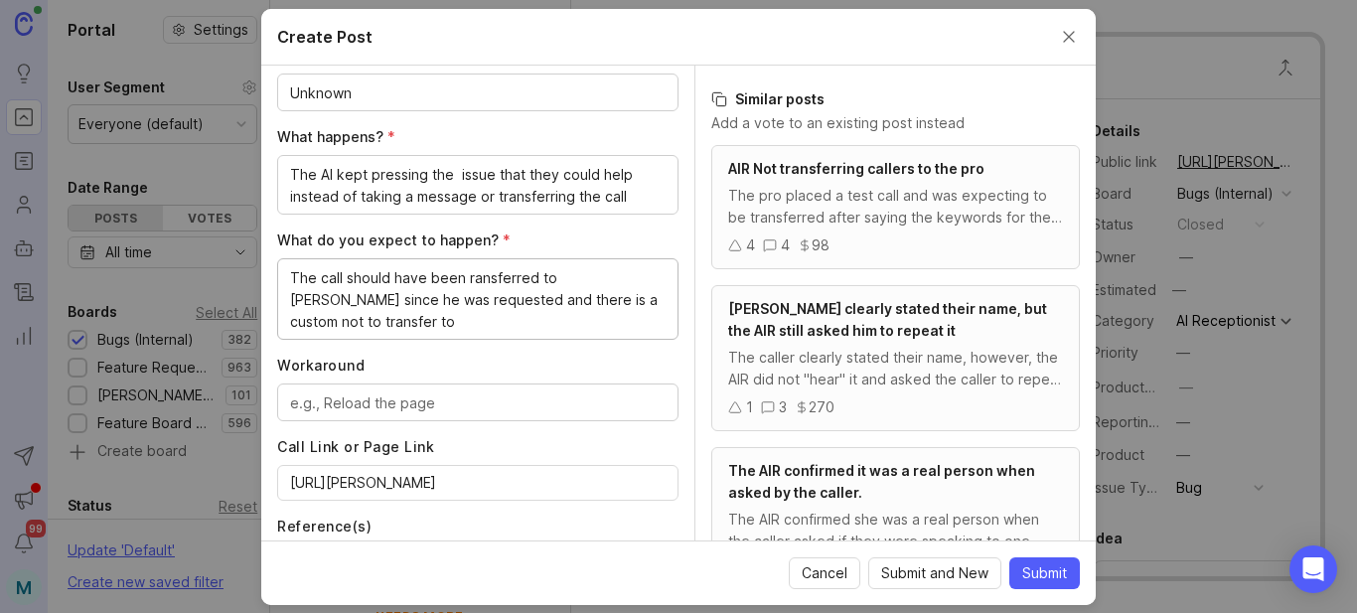
click at [503, 280] on textarea "The call should have been ransferred to [PERSON_NAME] since he was requested an…" at bounding box center [477, 300] width 375 height 66
click at [0, 0] on lt-span "t ransferred" at bounding box center [0, 0] width 0 height 0
click at [654, 299] on div "The call should have been transferred to [PERSON_NAME] since he was requested a…" at bounding box center [477, 298] width 401 height 81
click at [649, 299] on div "The call should have been transferred to [PERSON_NAME] since he was requested a…" at bounding box center [477, 298] width 401 height 81
click at [647, 301] on textarea "The call should have been transferred to [PERSON_NAME] since he was requested a…" at bounding box center [477, 300] width 375 height 66
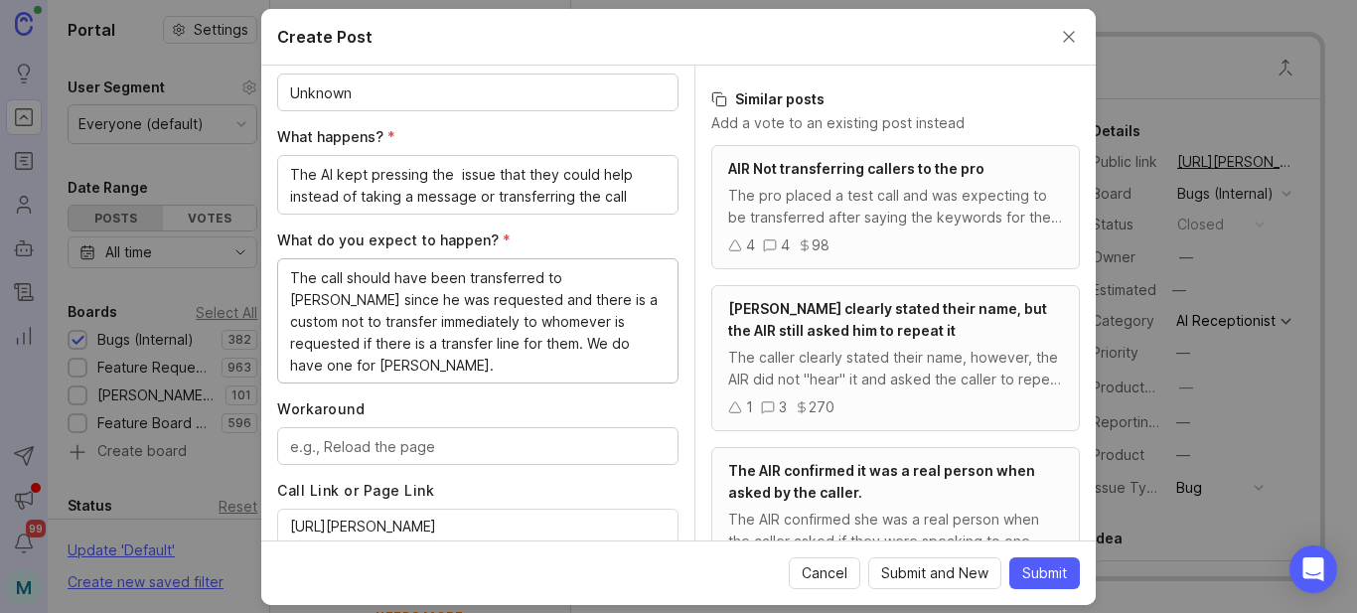
click at [356, 302] on textarea "The call should have been transferred to [PERSON_NAME] since he was requested a…" at bounding box center [477, 321] width 375 height 109
click at [0, 0] on lt-span "requested ," at bounding box center [0, 0] width 0 height 0
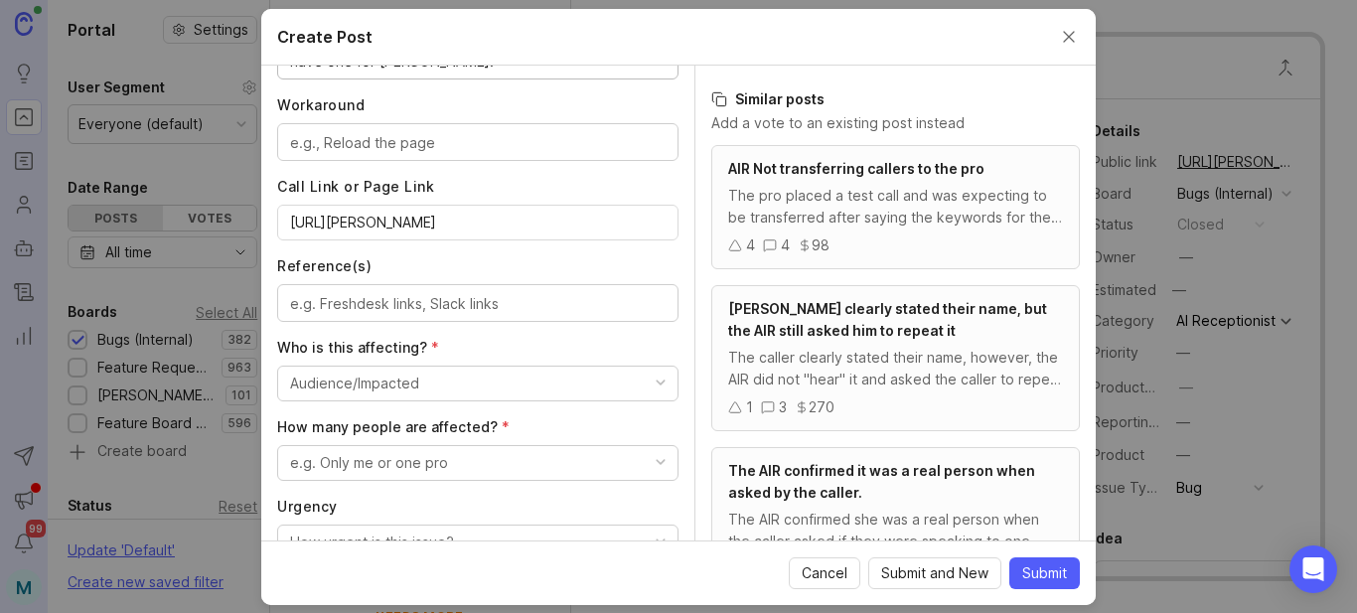
scroll to position [991, 0]
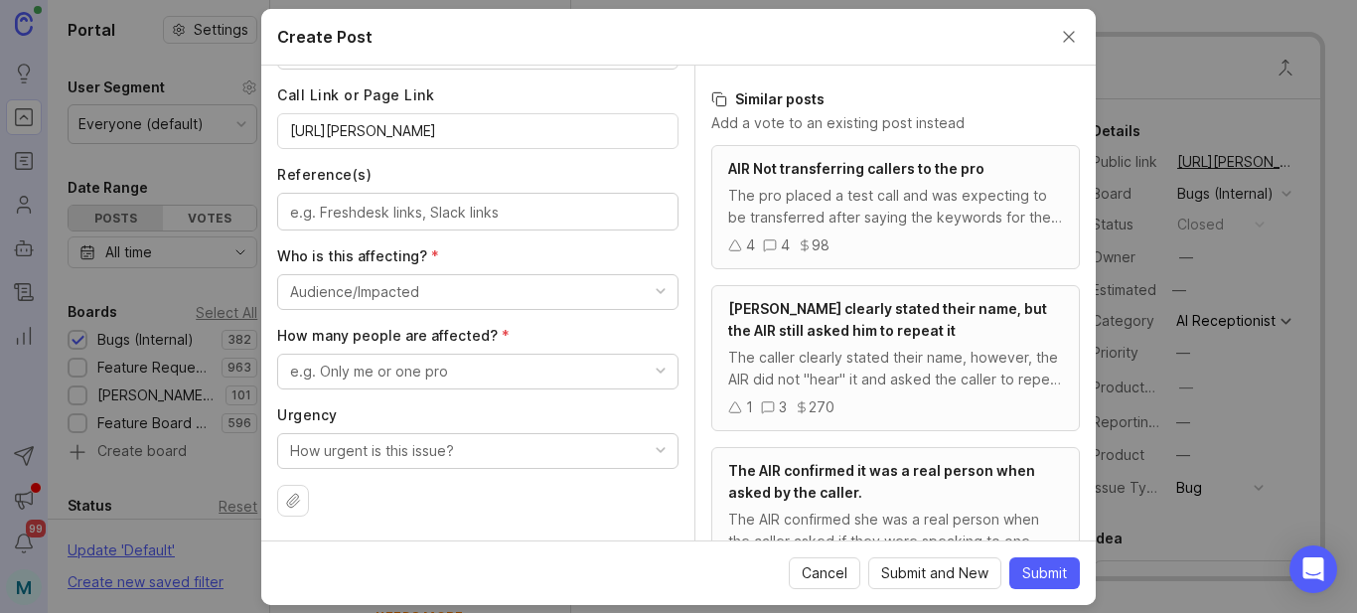
type textarea "The call should have been transferred to [PERSON_NAME] since he was requested, …"
paste textarea "[URL][PERSON_NAME][DOMAIN_NAME]"
paste textarea "[URL][DOMAIN_NAME]"
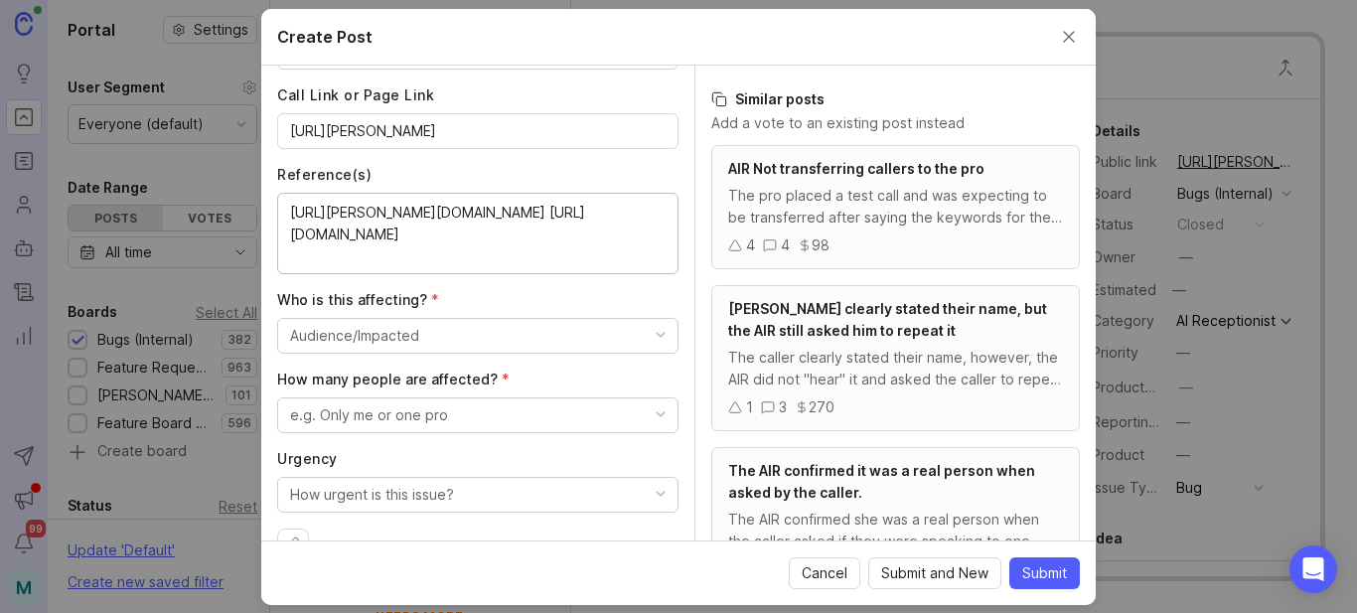
click at [608, 202] on textarea "[URL][PERSON_NAME][DOMAIN_NAME] [URL][DOMAIN_NAME]" at bounding box center [477, 235] width 375 height 66
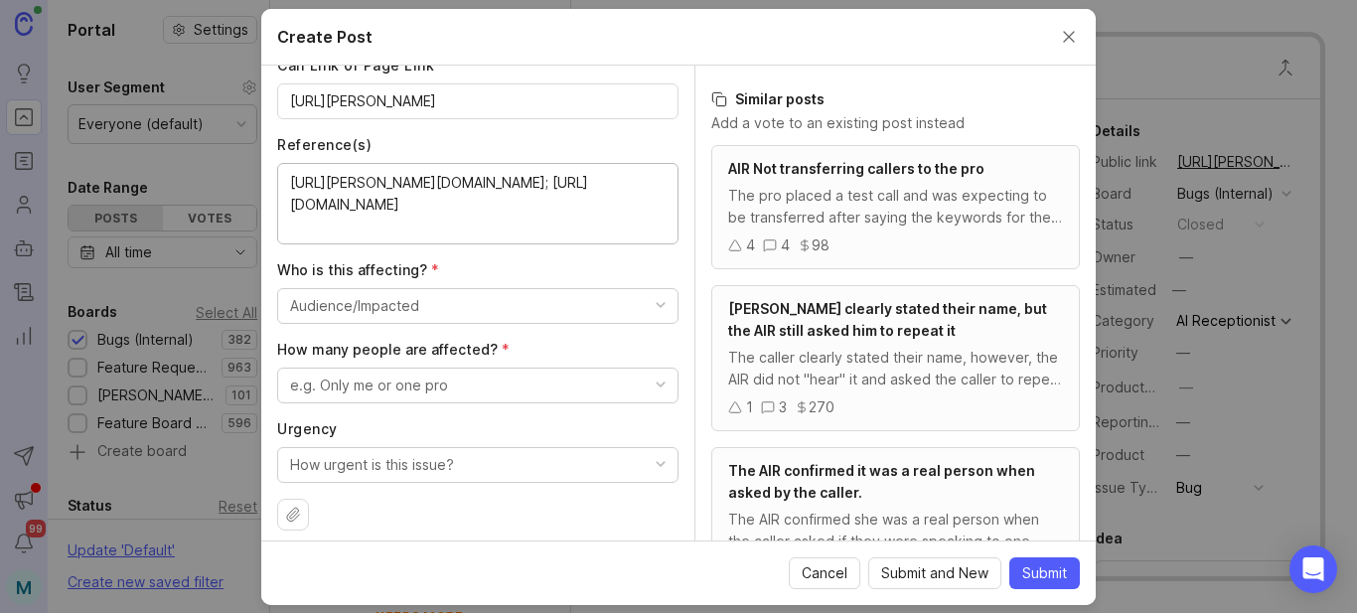
scroll to position [1035, 0]
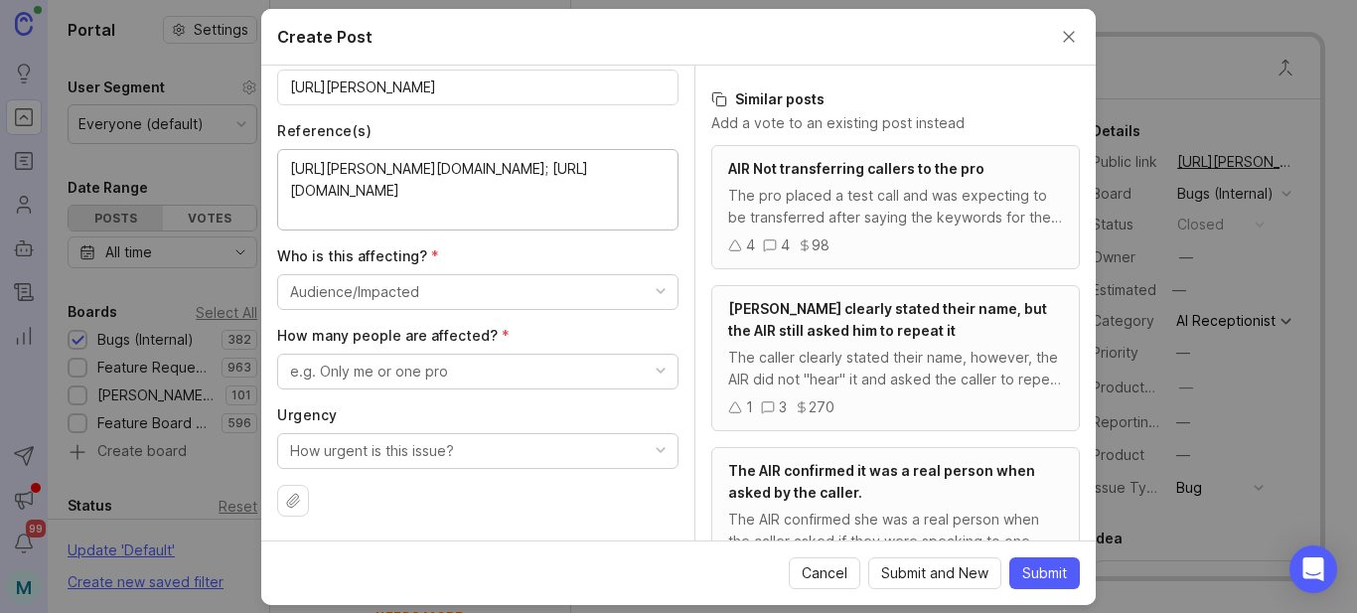
type textarea "[URL][PERSON_NAME][DOMAIN_NAME]; [URL][DOMAIN_NAME]"
click at [496, 291] on button "Audience/Impacted" at bounding box center [477, 292] width 401 height 36
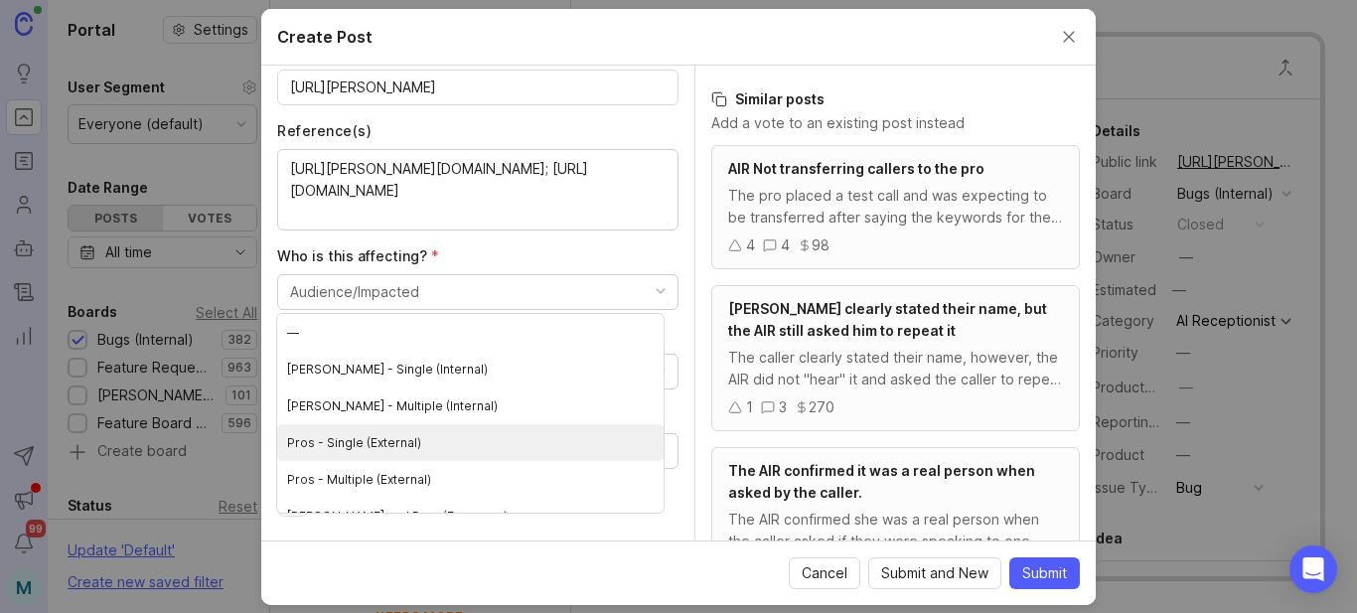
click at [394, 449] on \(External\) "Pros - Single (External)" at bounding box center [470, 442] width 386 height 37
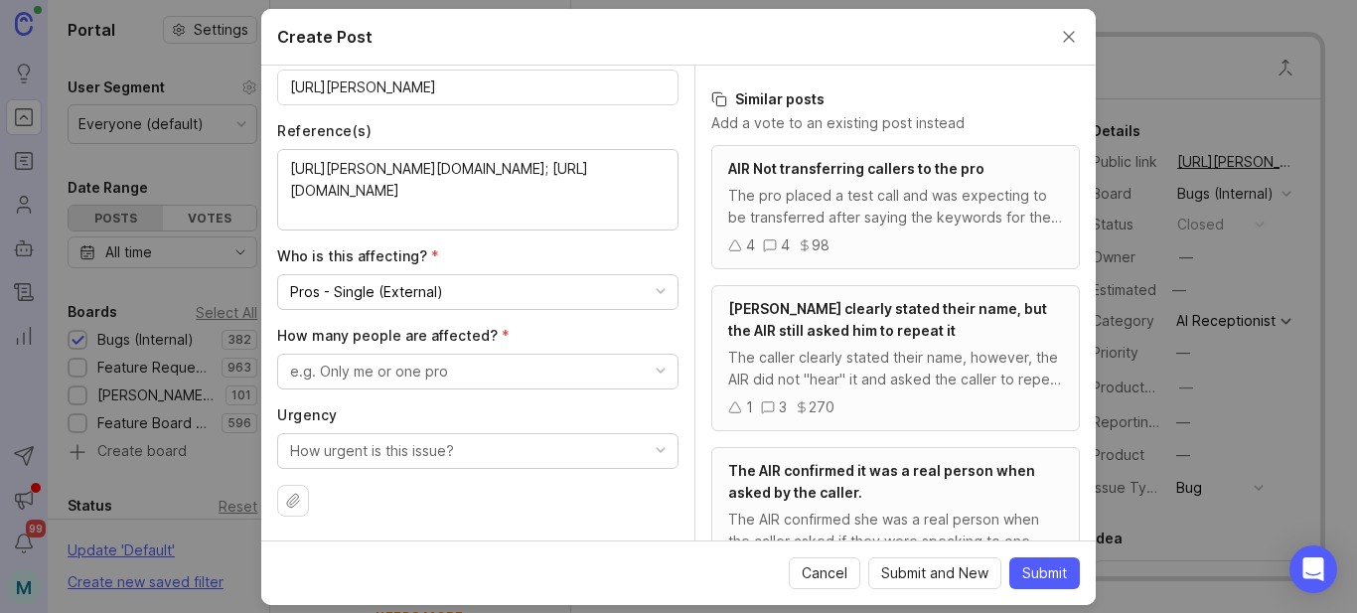
click at [443, 374] on div "e.g. Only me or one pro" at bounding box center [369, 372] width 158 height 22
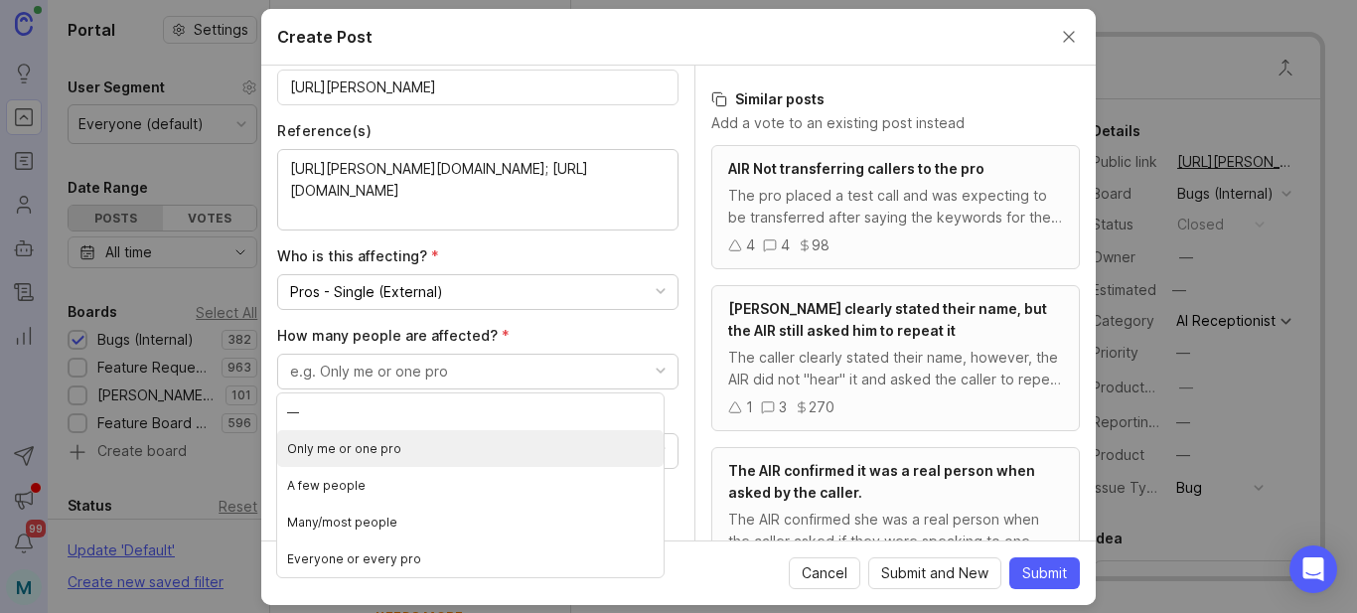
click at [371, 459] on pro "Only me or one pro" at bounding box center [470, 448] width 386 height 37
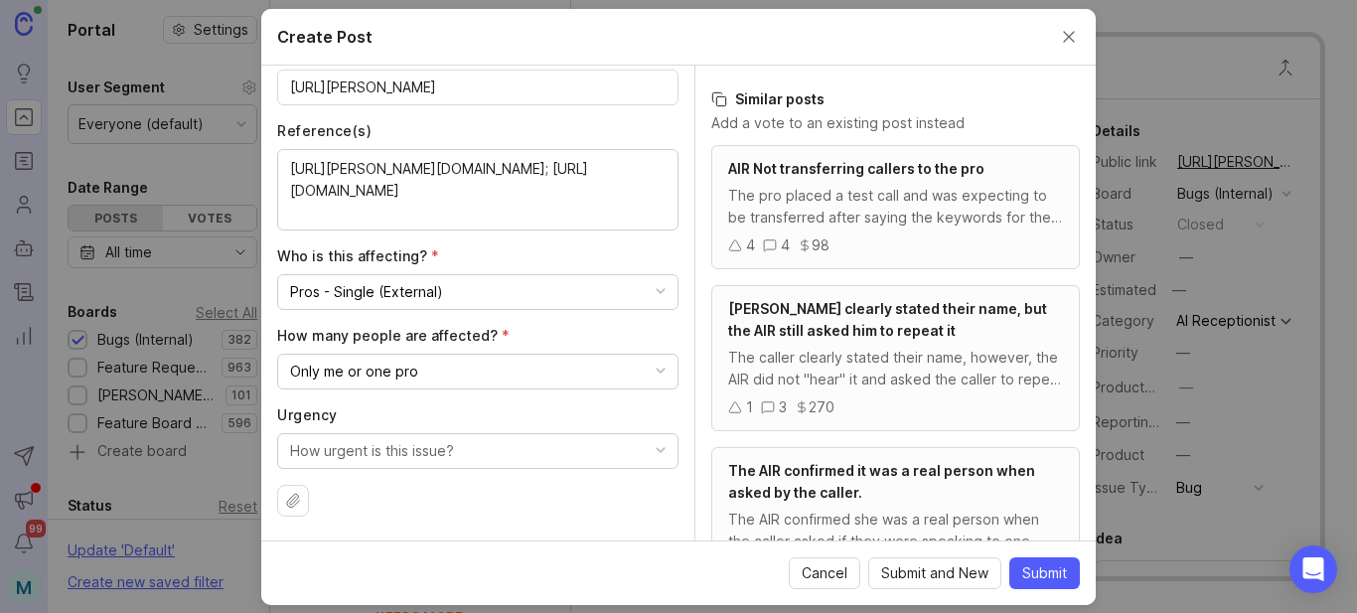
click at [407, 450] on div "How urgent is this issue?" at bounding box center [372, 451] width 164 height 22
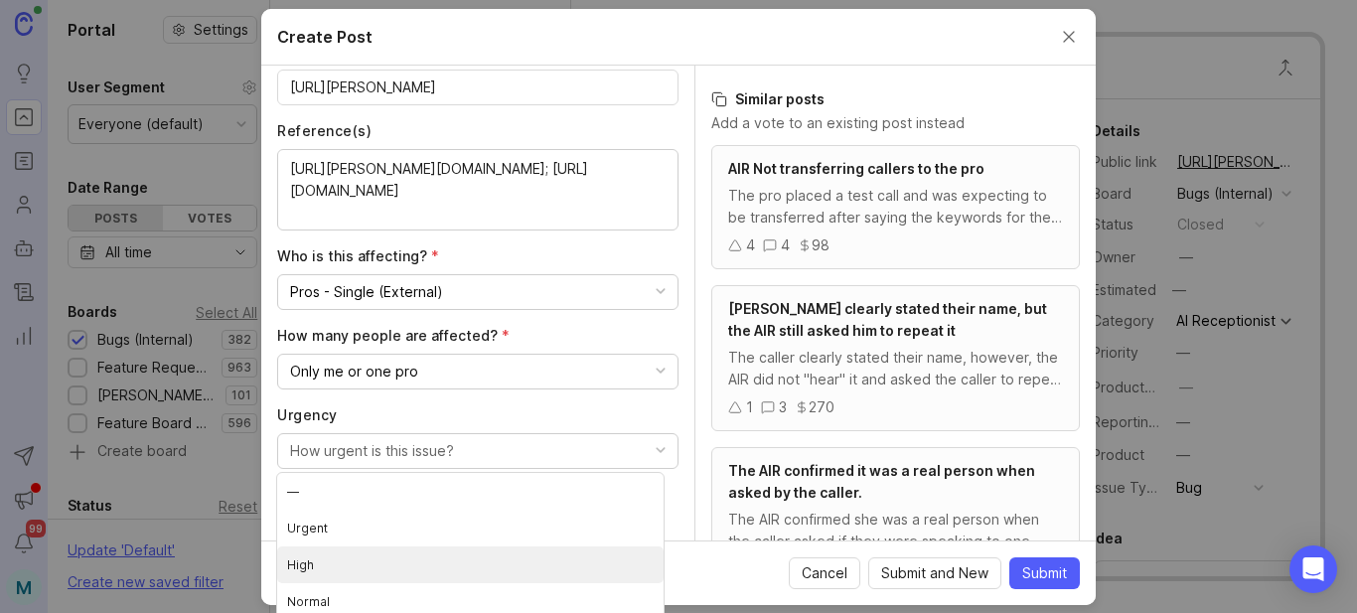
click at [312, 560] on li "High" at bounding box center [470, 564] width 386 height 37
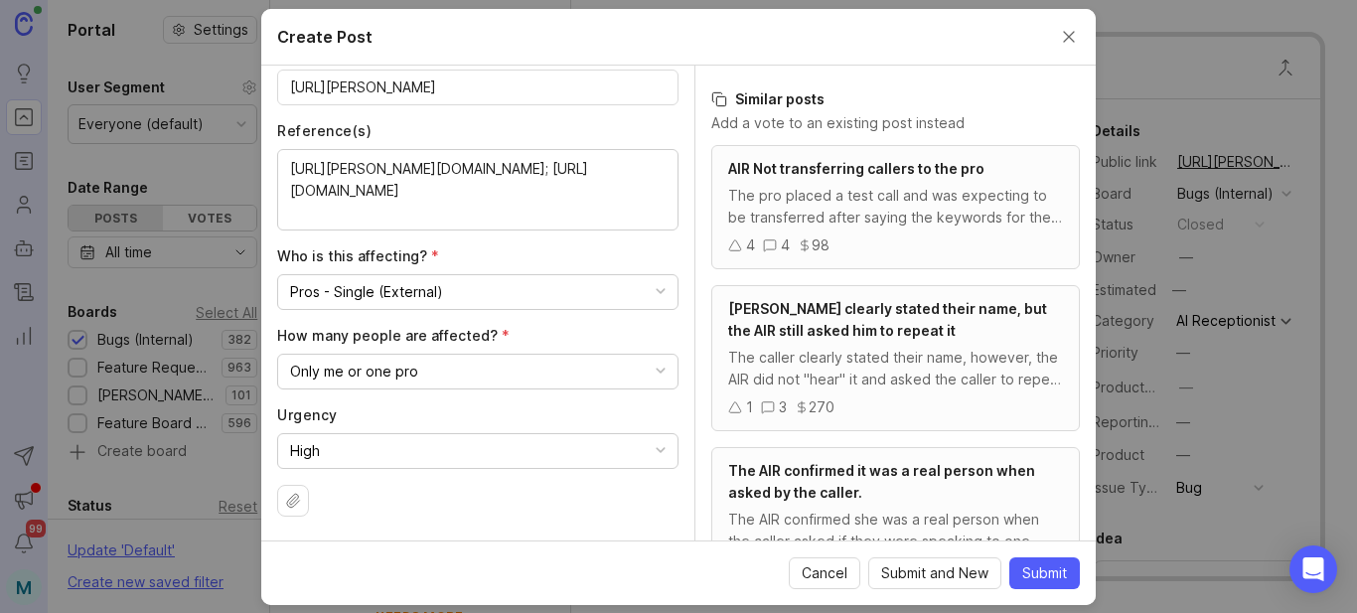
click at [1033, 581] on span "Submit" at bounding box center [1044, 573] width 45 height 20
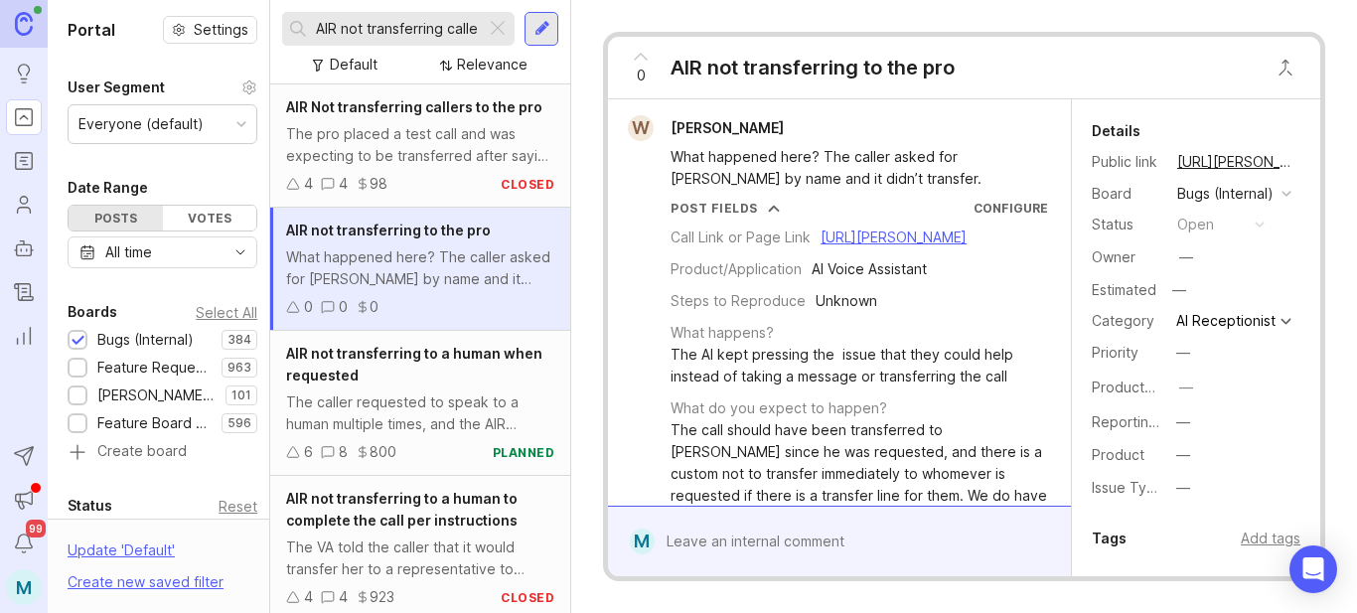
click at [1300, 168] on button "copy icon" at bounding box center [1314, 162] width 28 height 28
